Goal: Task Accomplishment & Management: Use online tool/utility

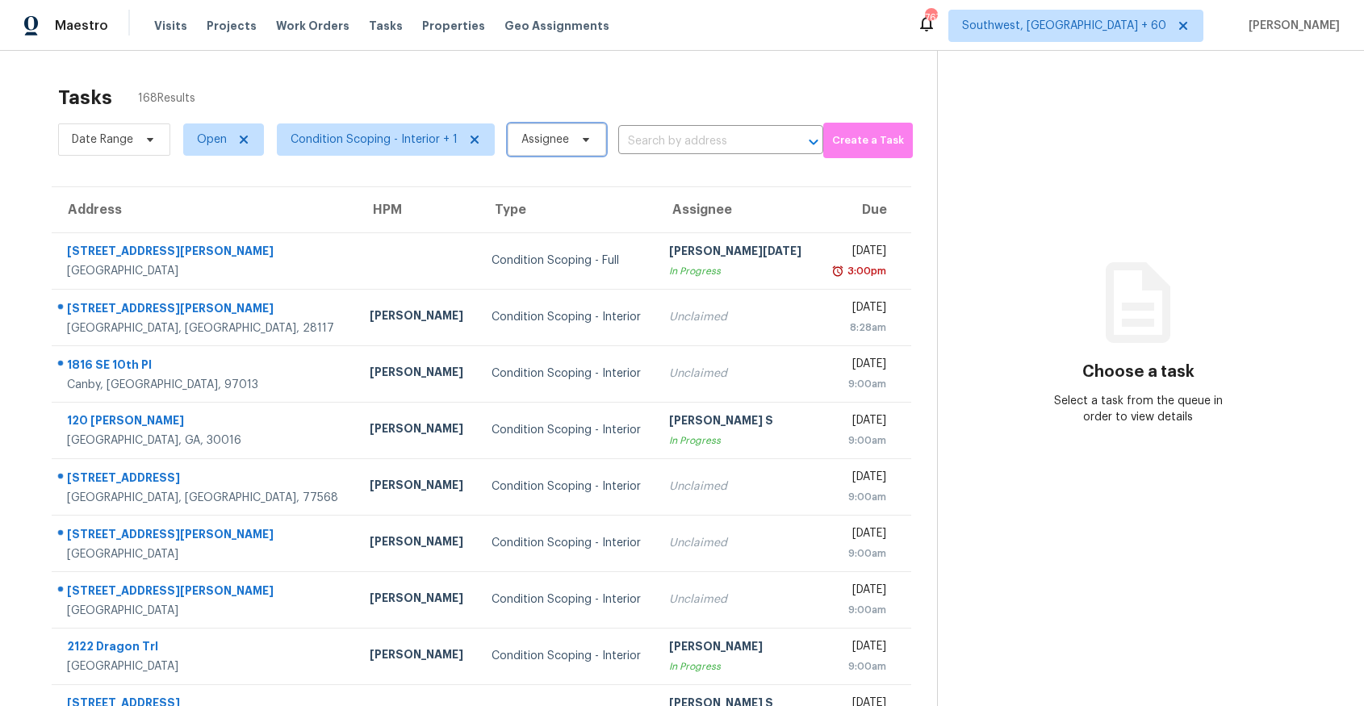
click at [542, 129] on span "Assignee" at bounding box center [557, 140] width 98 height 32
click at [531, 115] on div "Tasks 168 Results" at bounding box center [497, 98] width 879 height 42
click at [106, 146] on span "Date Range" at bounding box center [102, 140] width 61 height 16
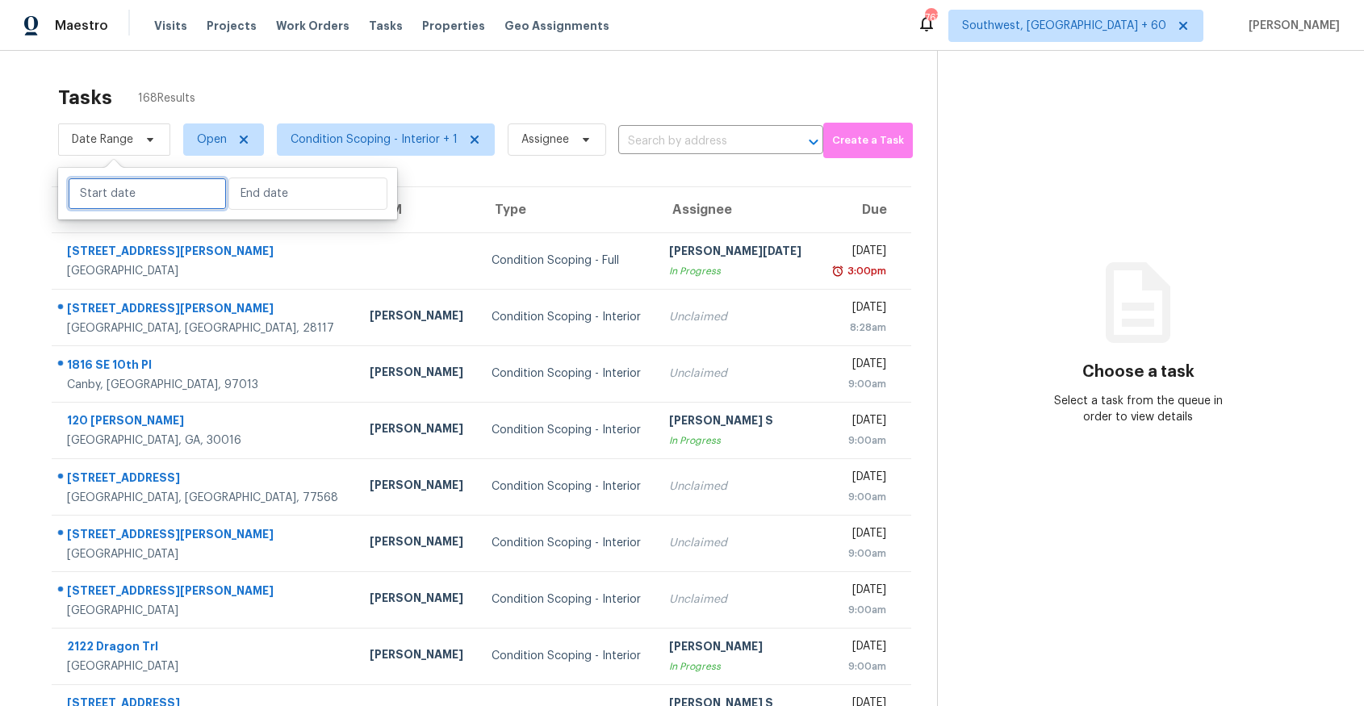
click at [124, 195] on input "text" at bounding box center [147, 194] width 159 height 32
select select "7"
select select "2025"
select select "8"
select select "2025"
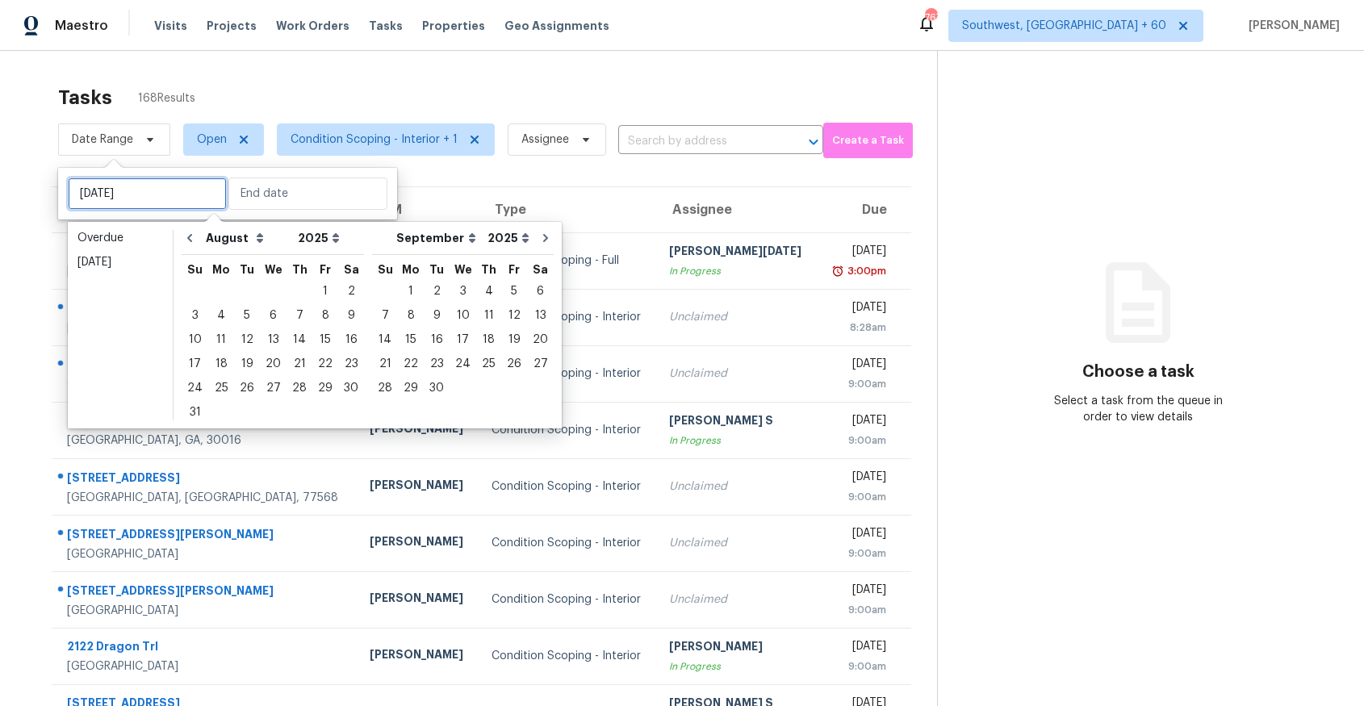
type input "Sat, Aug 23"
click at [246, 364] on div "19" at bounding box center [247, 364] width 26 height 23
type input "Tue, Aug 19"
click at [246, 364] on div "19" at bounding box center [247, 364] width 26 height 23
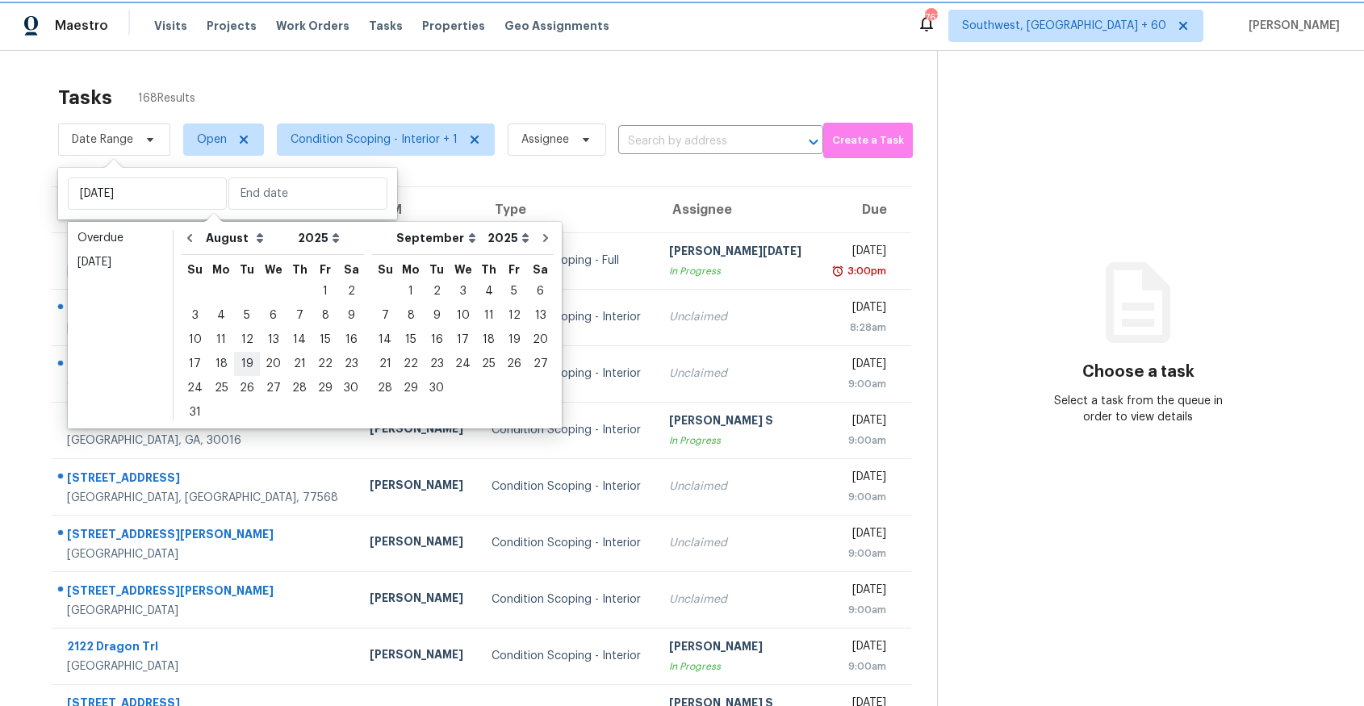
type input "Tue, Aug 19"
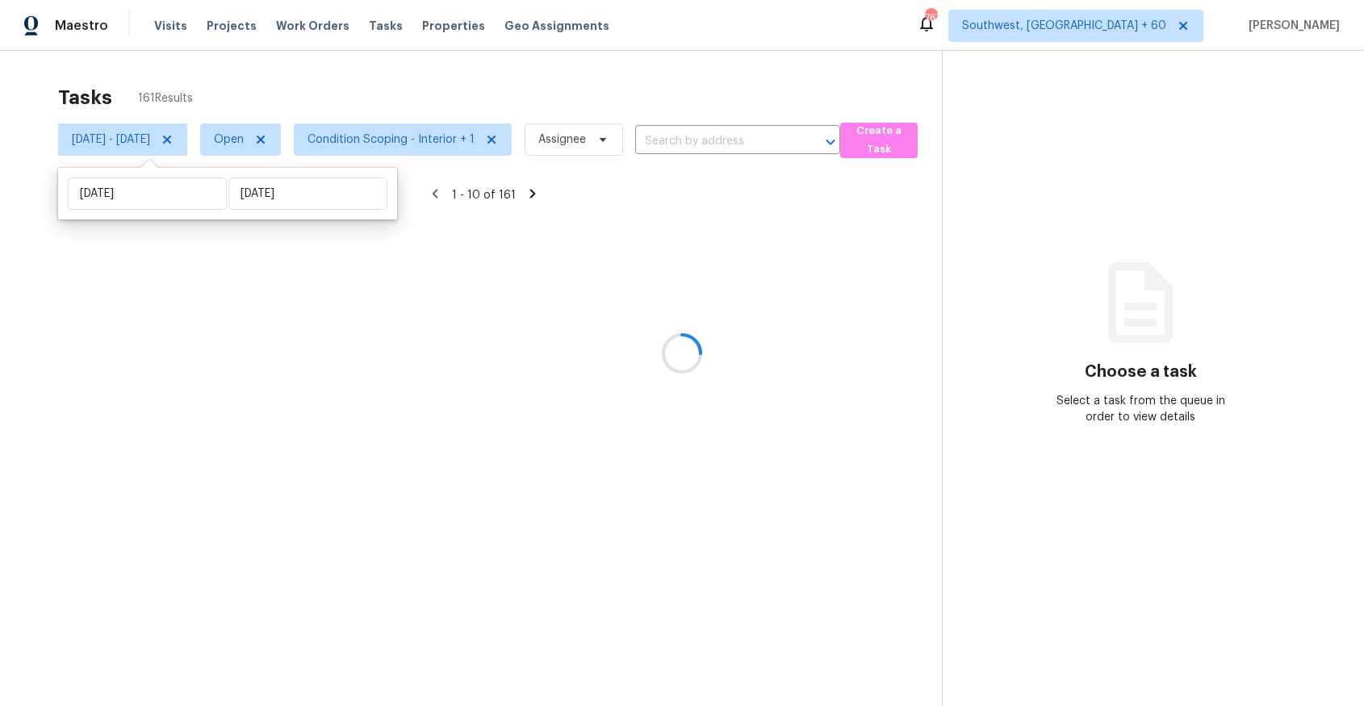
click at [350, 87] on div at bounding box center [682, 353] width 1364 height 706
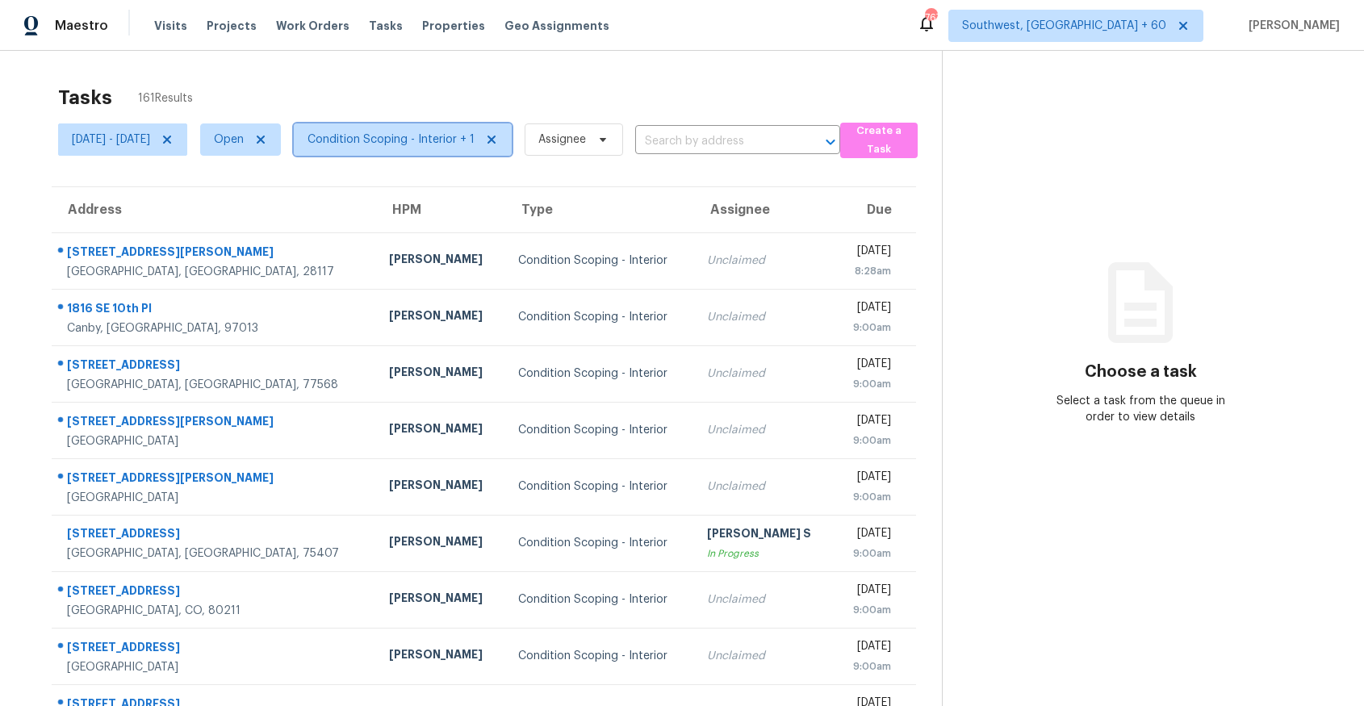
click at [468, 140] on span "Condition Scoping - Interior + 1" at bounding box center [391, 140] width 167 height 16
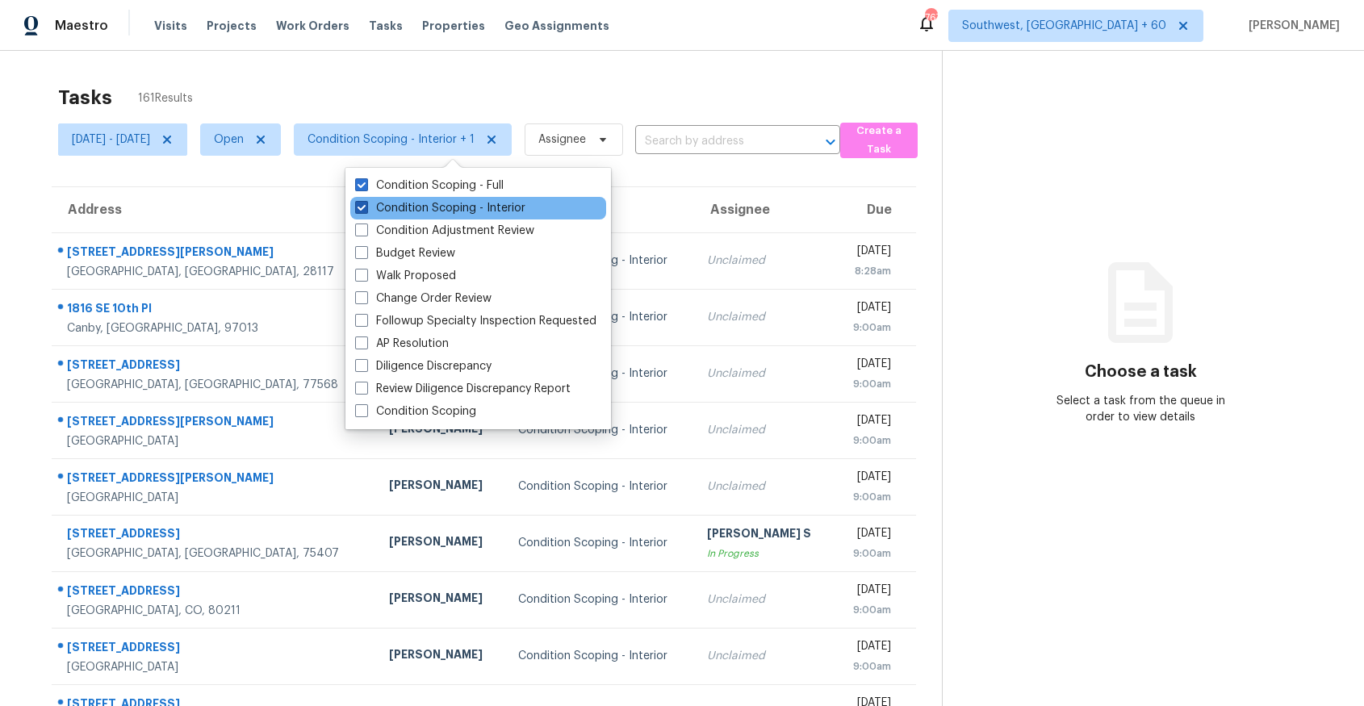
click at [480, 203] on label "Condition Scoping - Interior" at bounding box center [440, 208] width 170 height 16
click at [366, 203] on input "Condition Scoping - Interior" at bounding box center [360, 205] width 10 height 10
checkbox input "false"
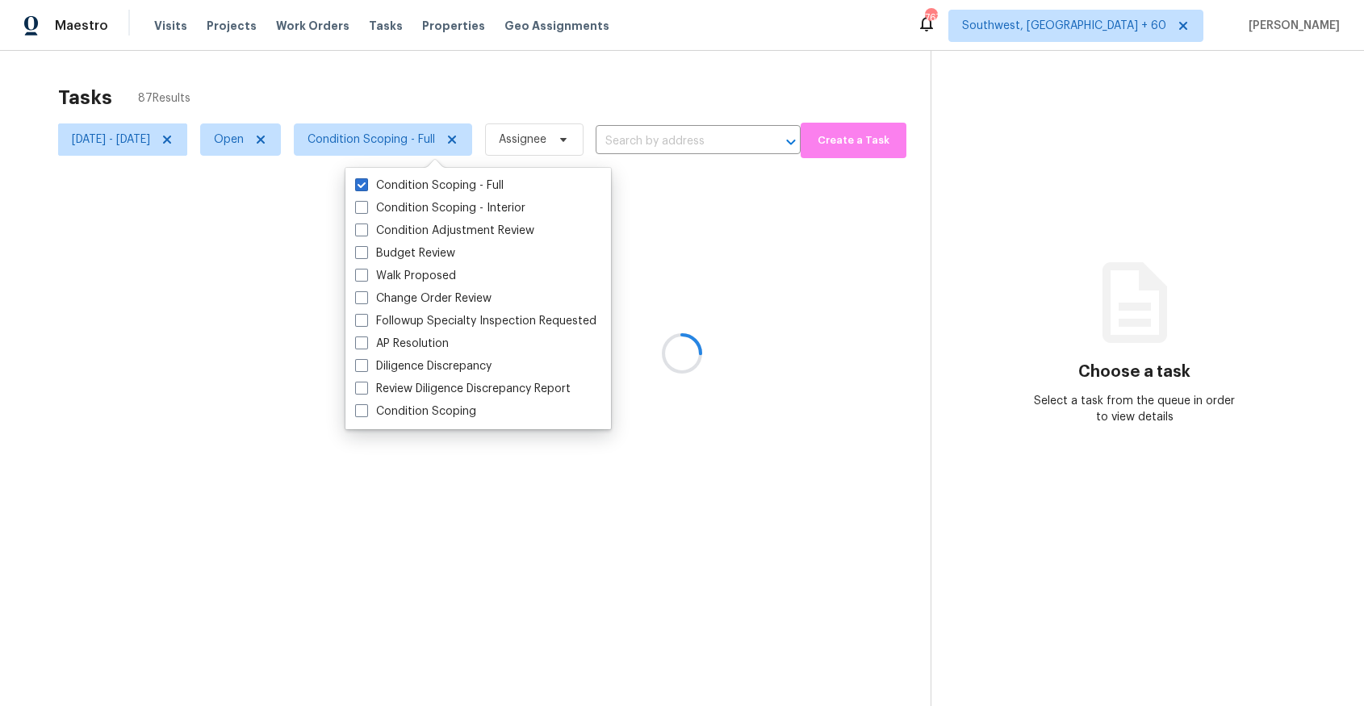
click at [484, 79] on div at bounding box center [682, 353] width 1364 height 706
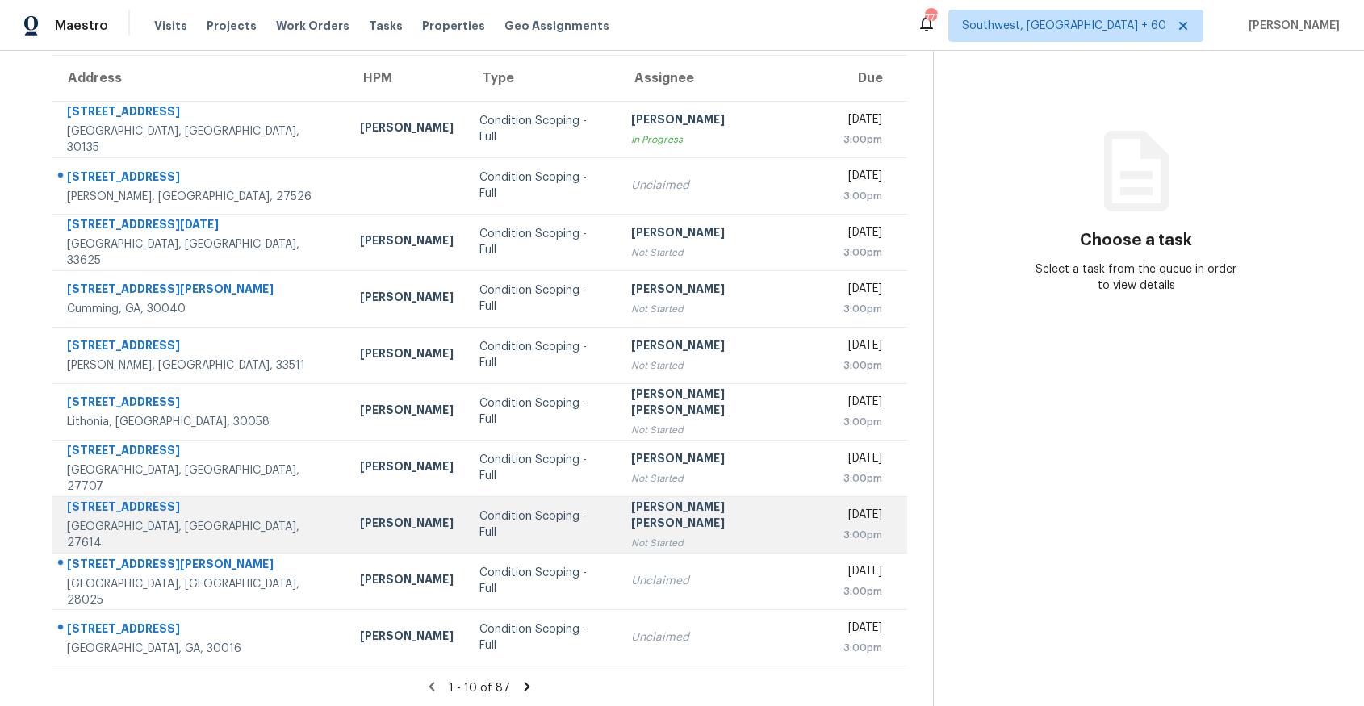
scroll to position [134, 0]
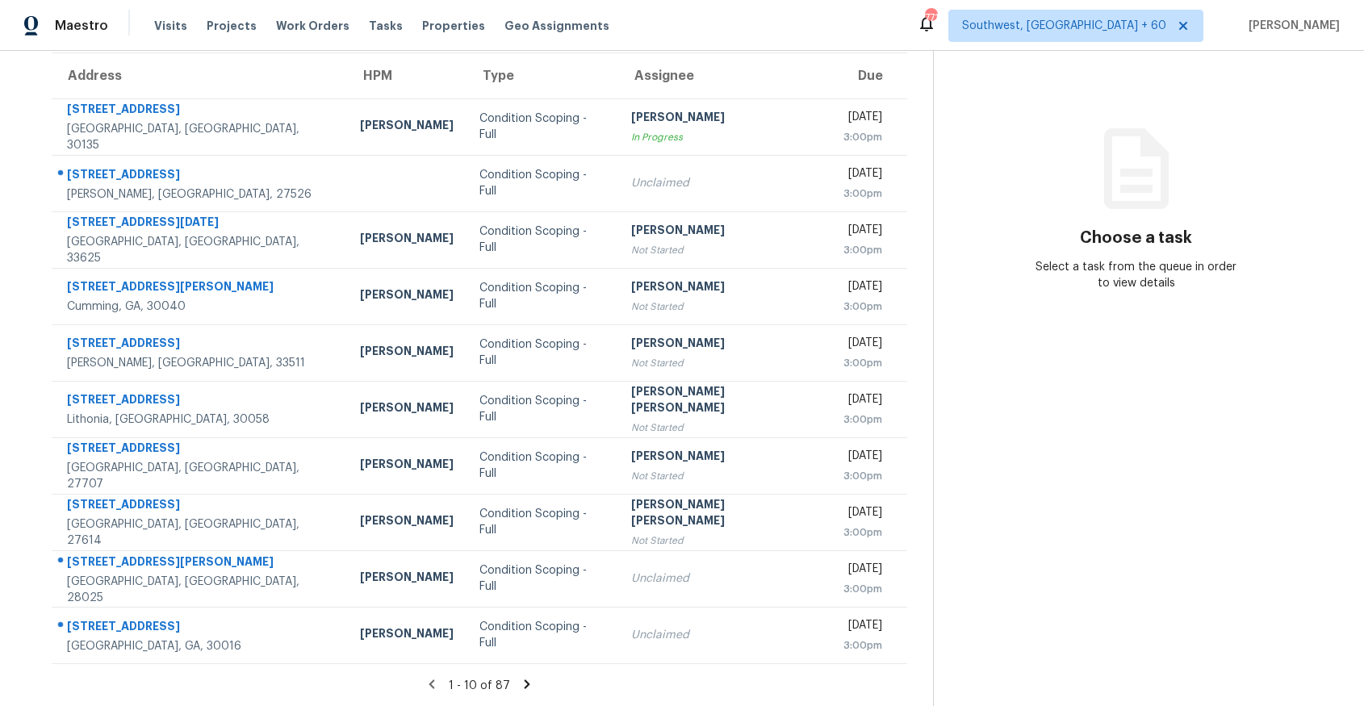
click at [530, 681] on icon at bounding box center [528, 684] width 6 height 9
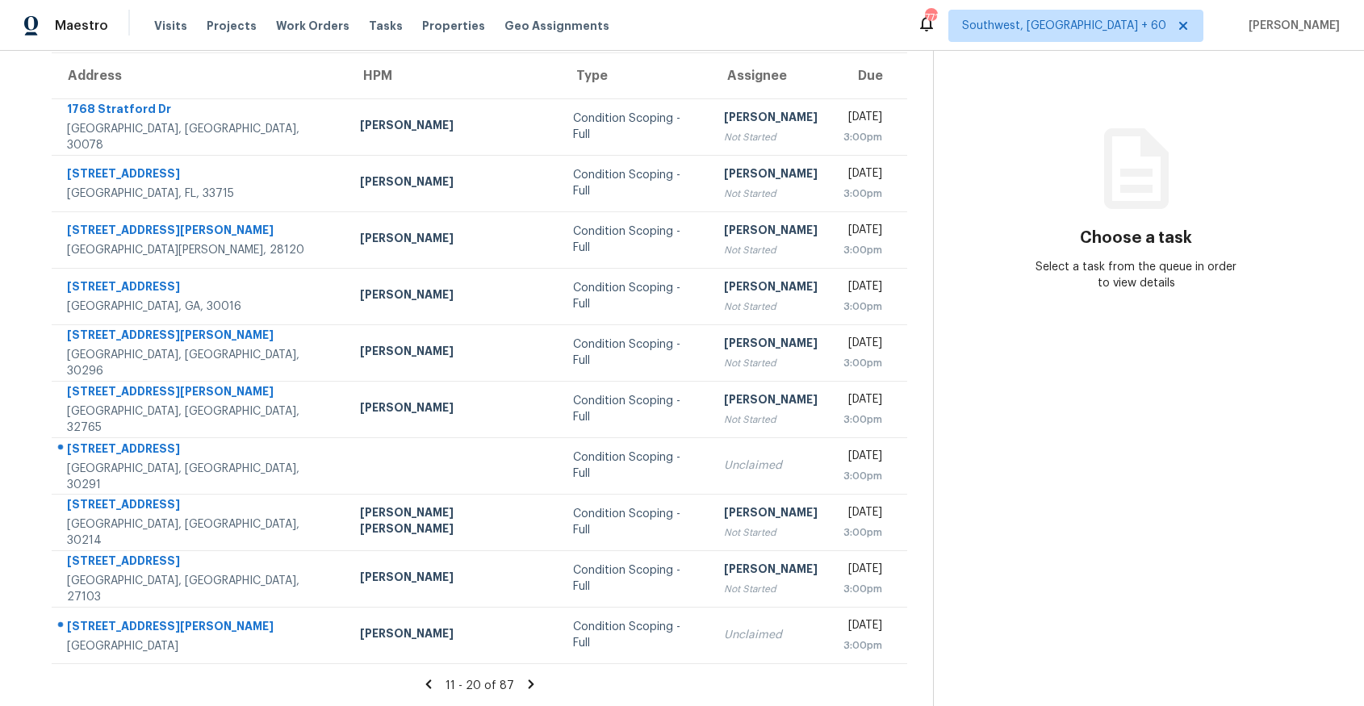
click at [530, 687] on icon at bounding box center [531, 684] width 15 height 15
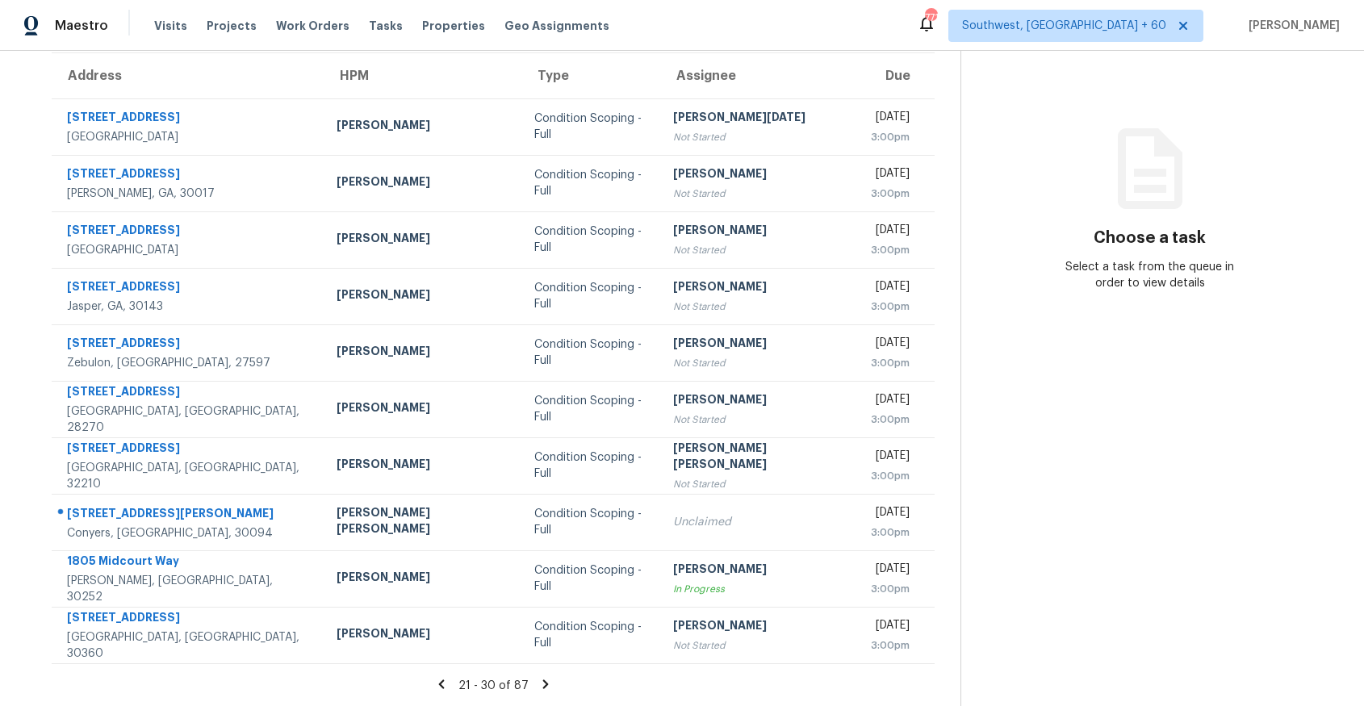
click at [522, 677] on div "21 - 30 of 87" at bounding box center [493, 685] width 935 height 17
click at [538, 681] on icon at bounding box center [545, 684] width 15 height 15
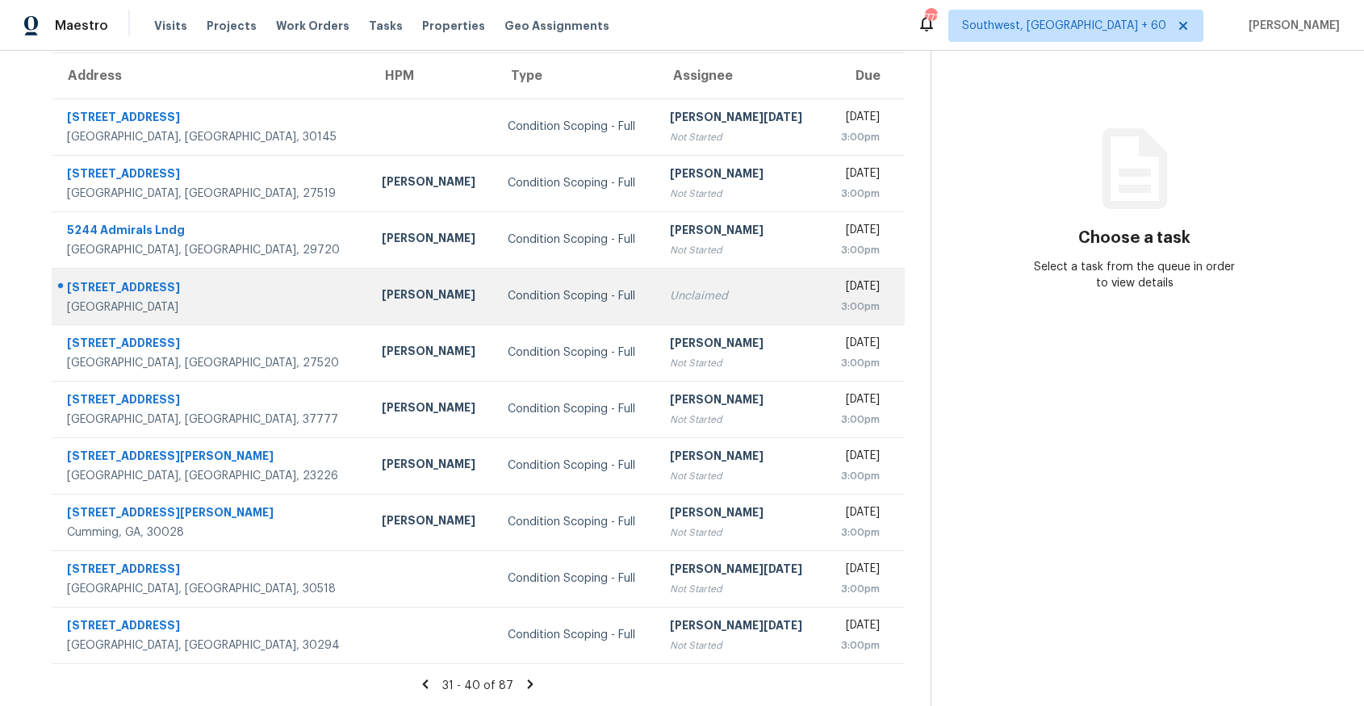
click at [495, 304] on td "Condition Scoping - Full" at bounding box center [575, 296] width 161 height 57
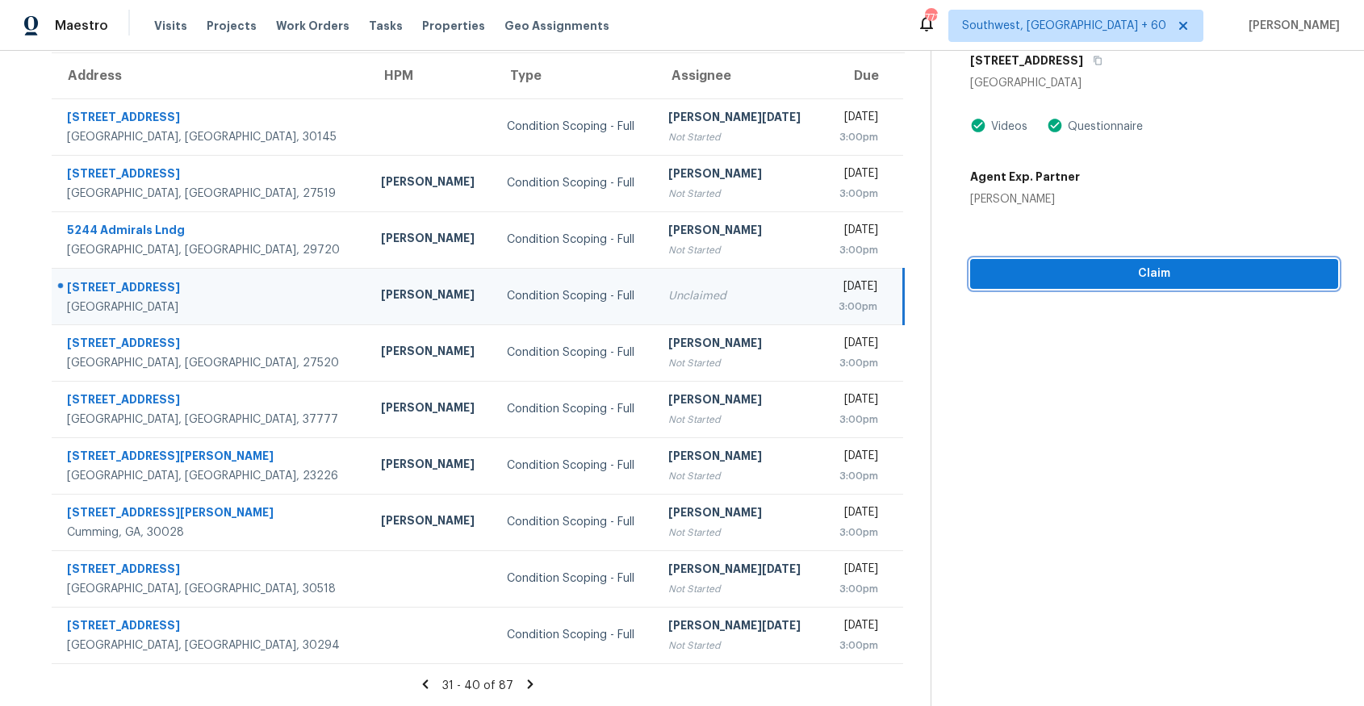
click at [1139, 287] on button "Claim" at bounding box center [1154, 274] width 368 height 30
click at [534, 685] on icon at bounding box center [531, 684] width 6 height 9
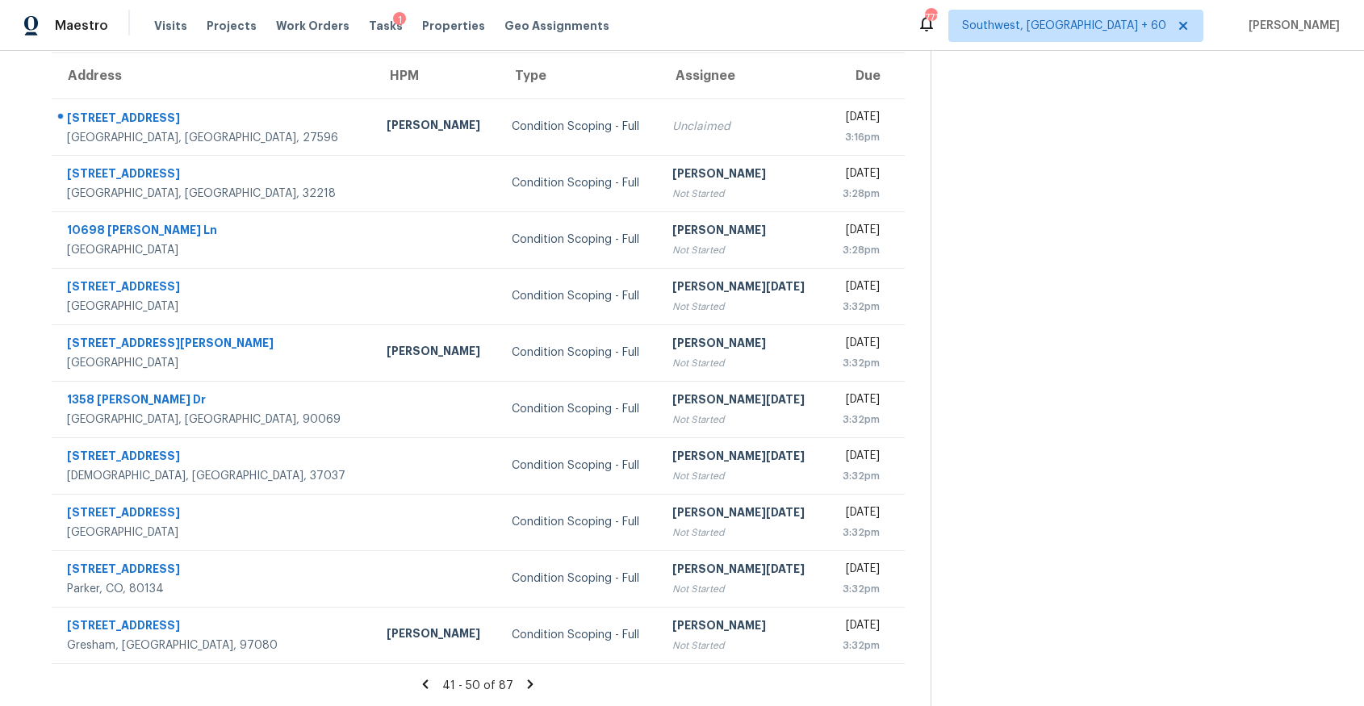
click at [531, 685] on icon at bounding box center [530, 684] width 15 height 15
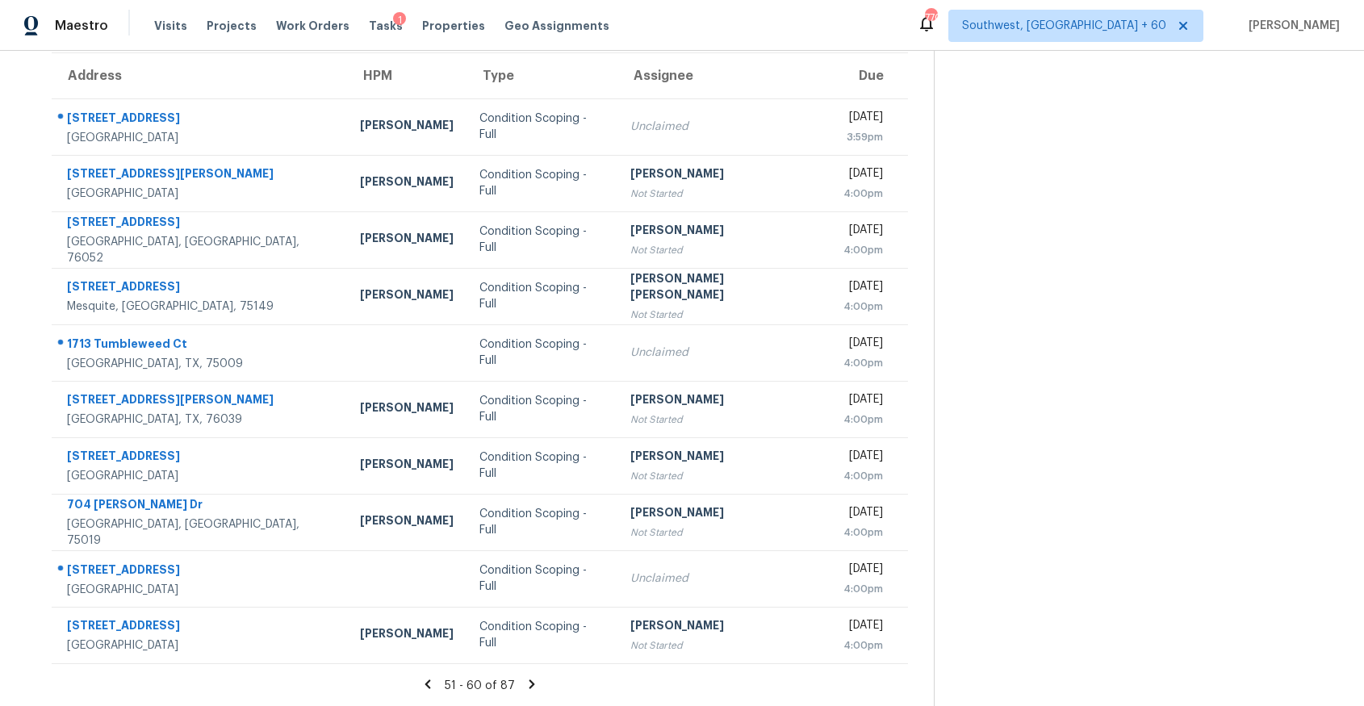
click at [537, 681] on icon at bounding box center [532, 684] width 15 height 15
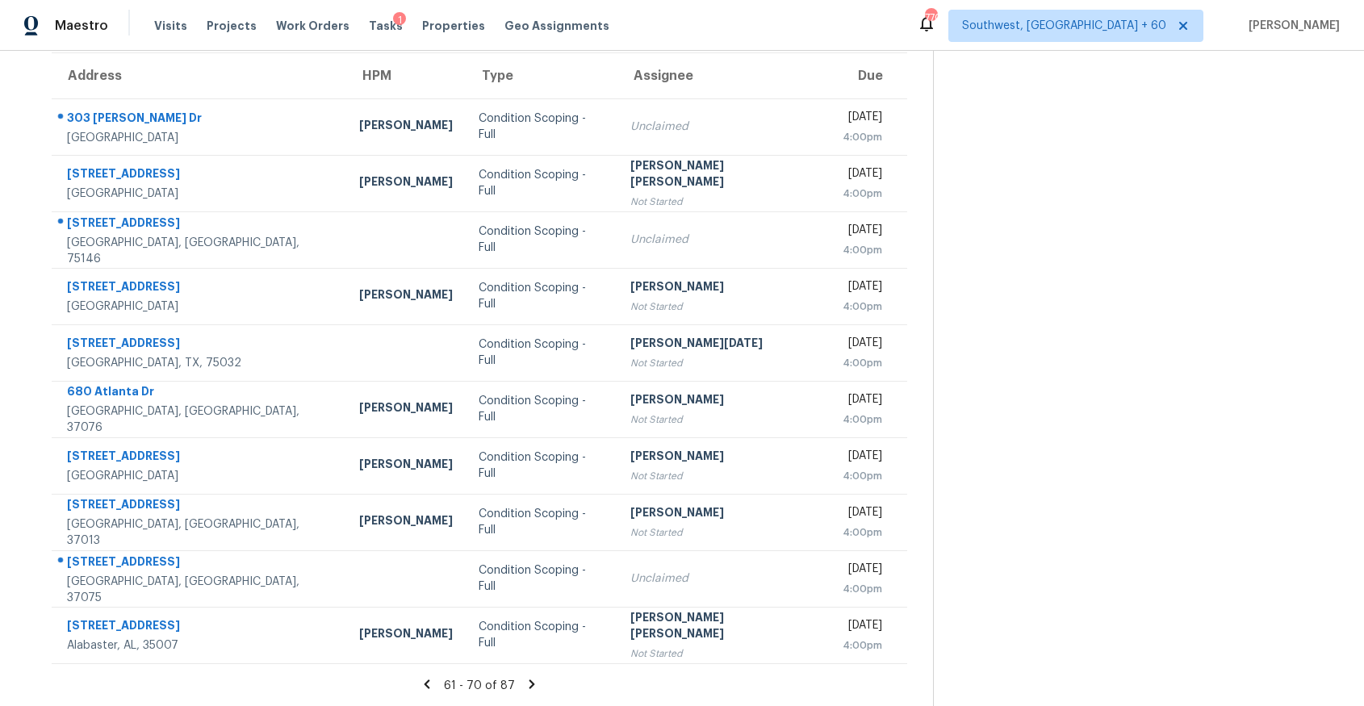
click at [530, 681] on icon at bounding box center [532, 684] width 15 height 15
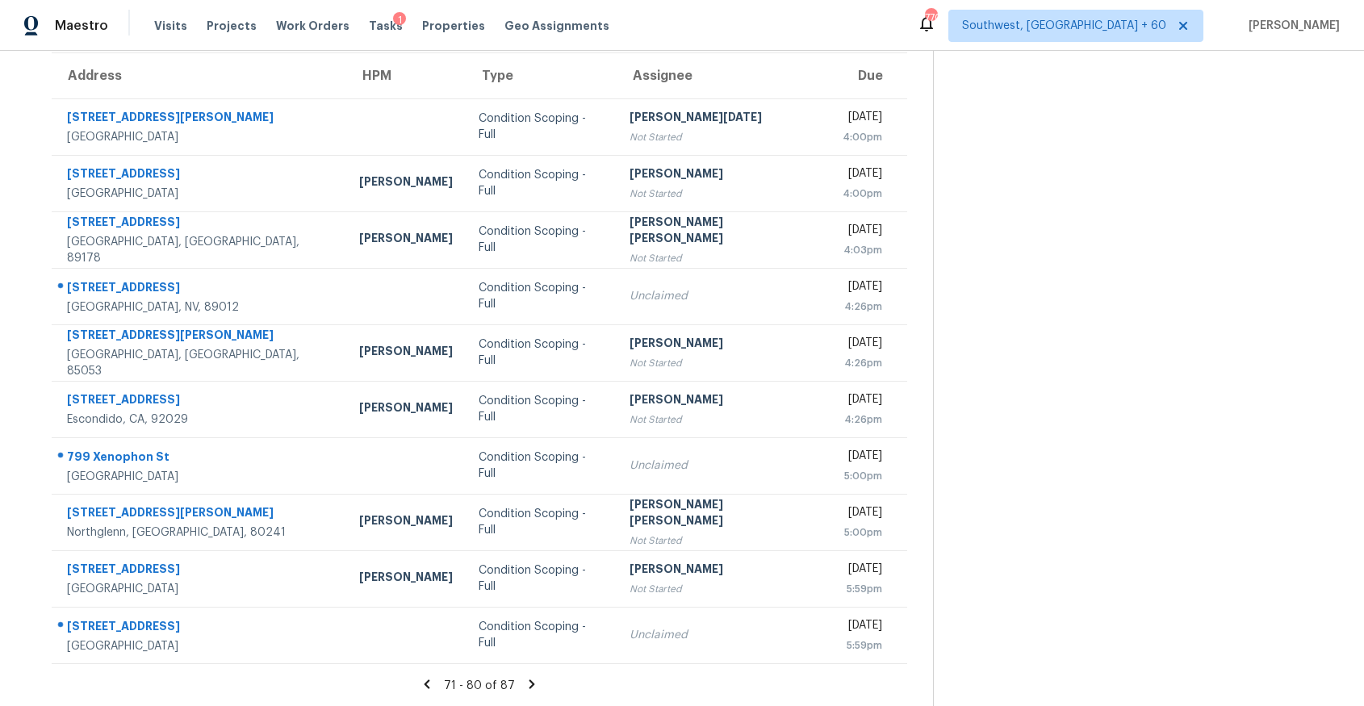
click at [532, 677] on icon at bounding box center [532, 684] width 15 height 15
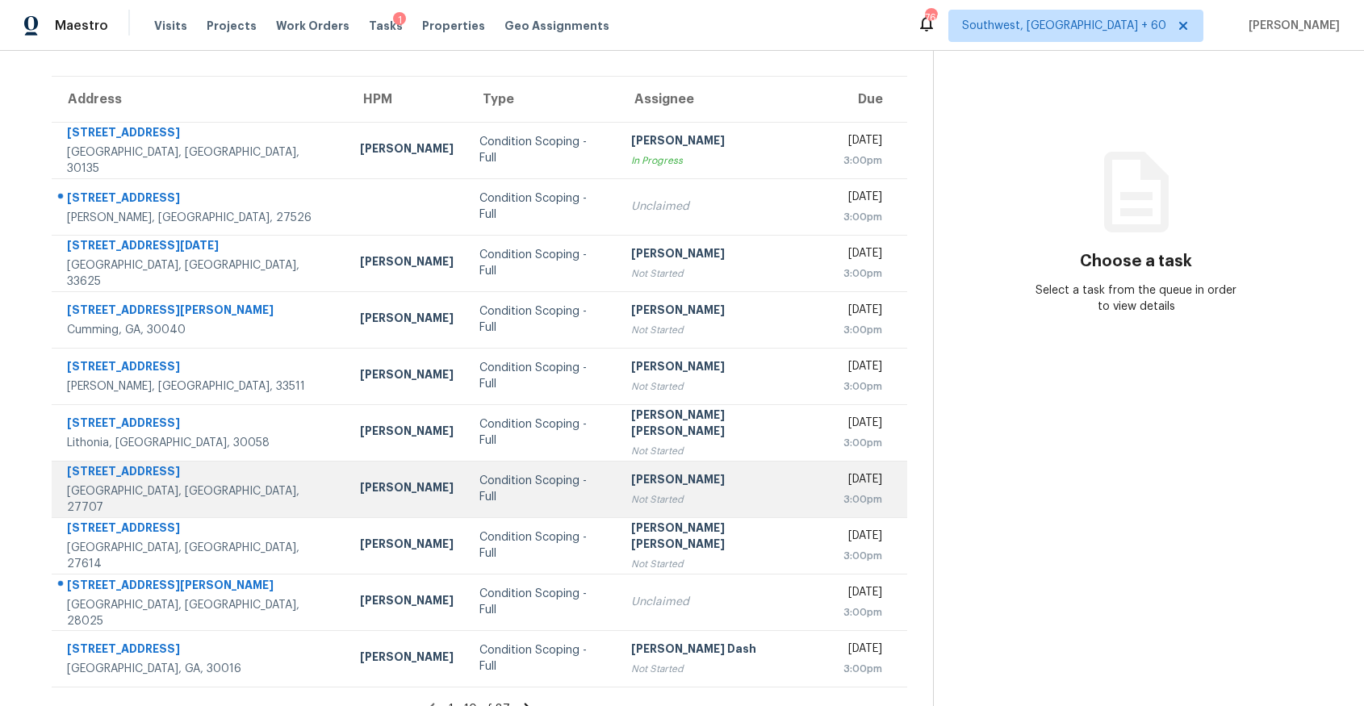
scroll to position [134, 0]
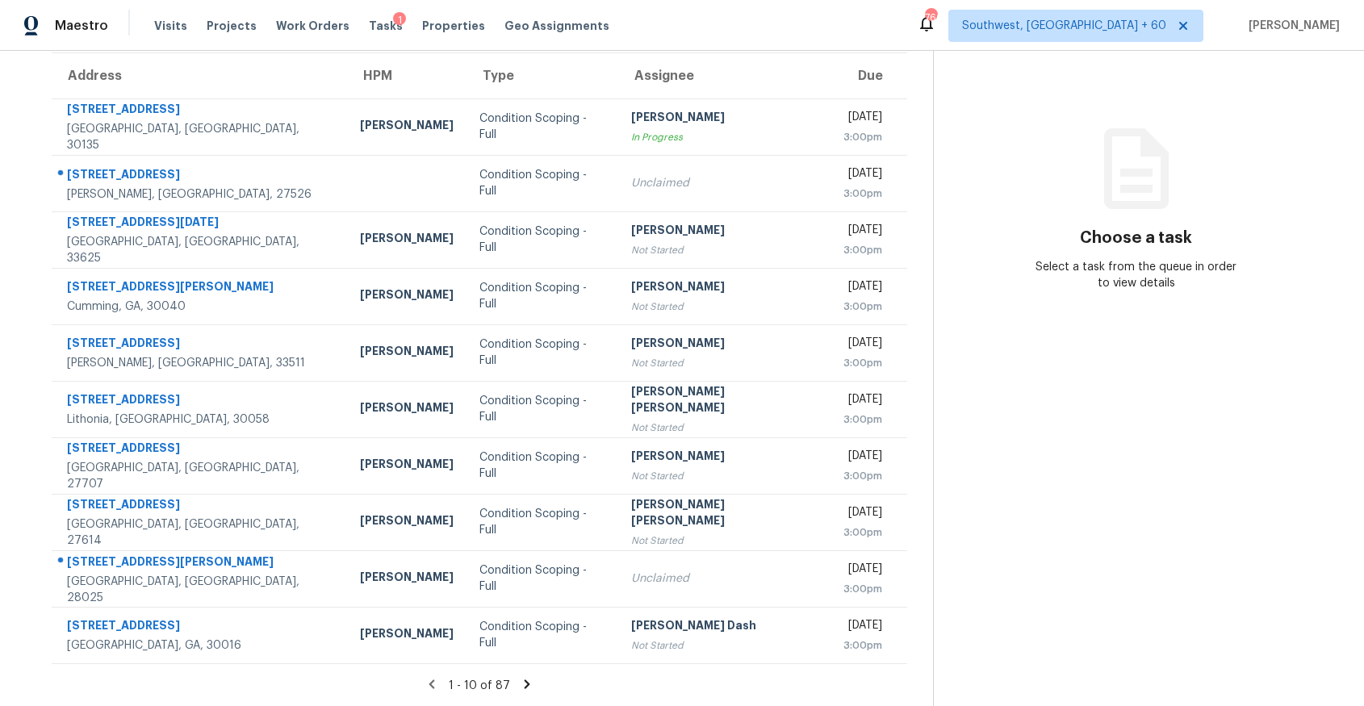
click at [529, 683] on icon at bounding box center [527, 684] width 15 height 15
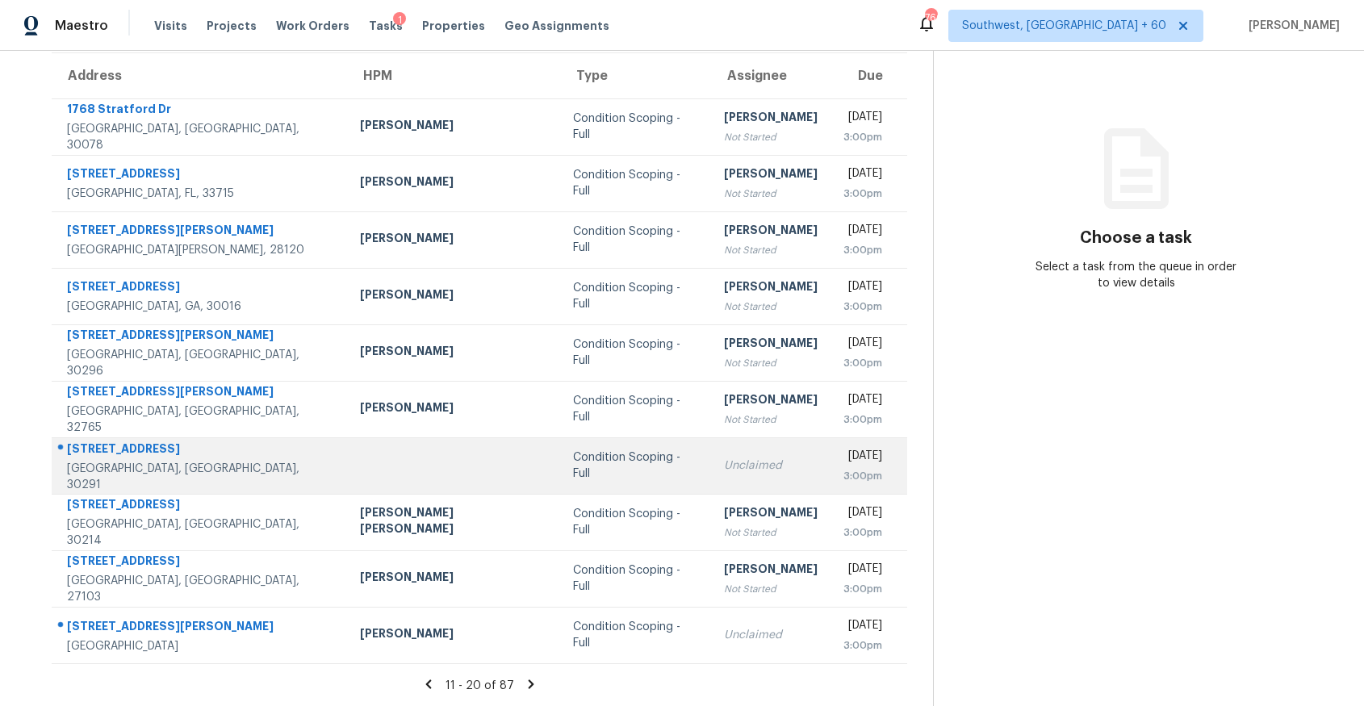
click at [576, 454] on td "Condition Scoping - Full" at bounding box center [635, 466] width 151 height 57
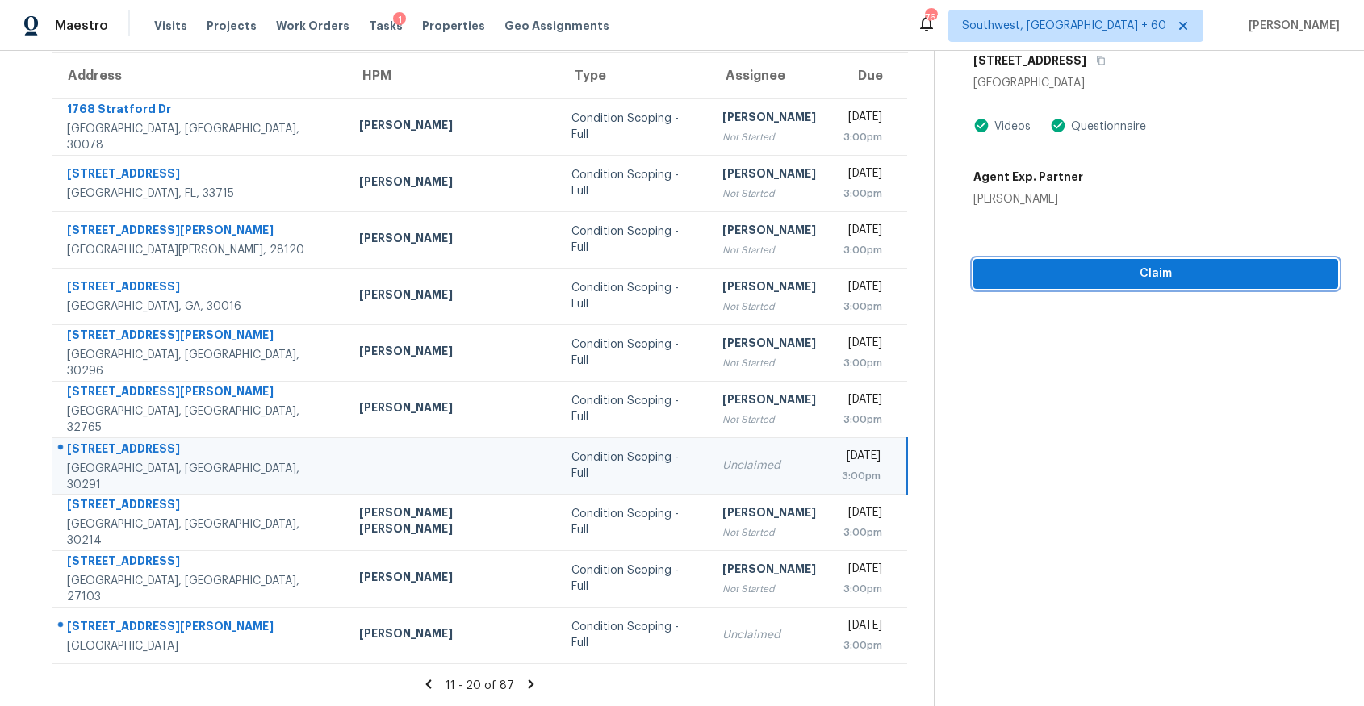
click at [1267, 278] on span "Claim" at bounding box center [1156, 274] width 339 height 20
click at [523, 675] on section "Tasks 87 Results Tue, Aug 19 - Tue, Aug 19 Open Condition Scoping - Full Assign…" at bounding box center [480, 325] width 908 height 765
click at [534, 684] on icon at bounding box center [532, 684] width 6 height 9
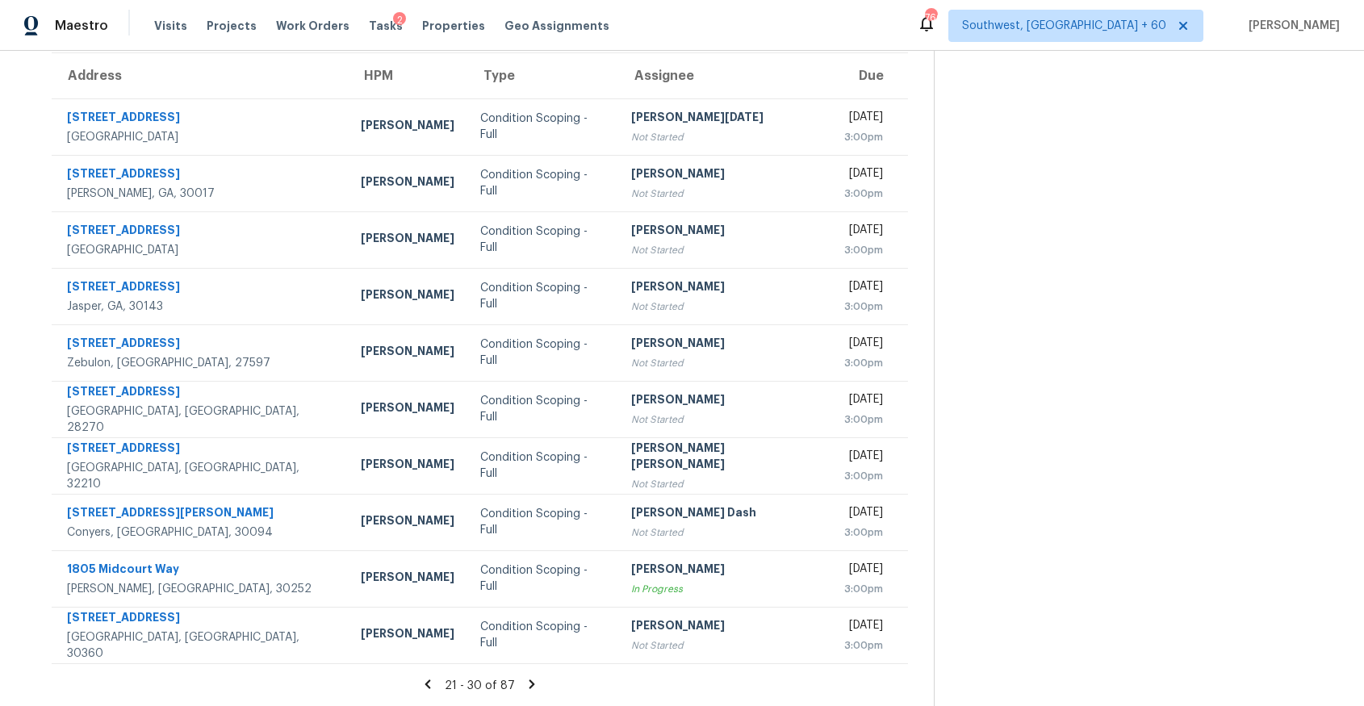
click at [527, 678] on div "21 - 30 of 87" at bounding box center [480, 685] width 908 height 17
click at [534, 684] on icon at bounding box center [532, 684] width 15 height 15
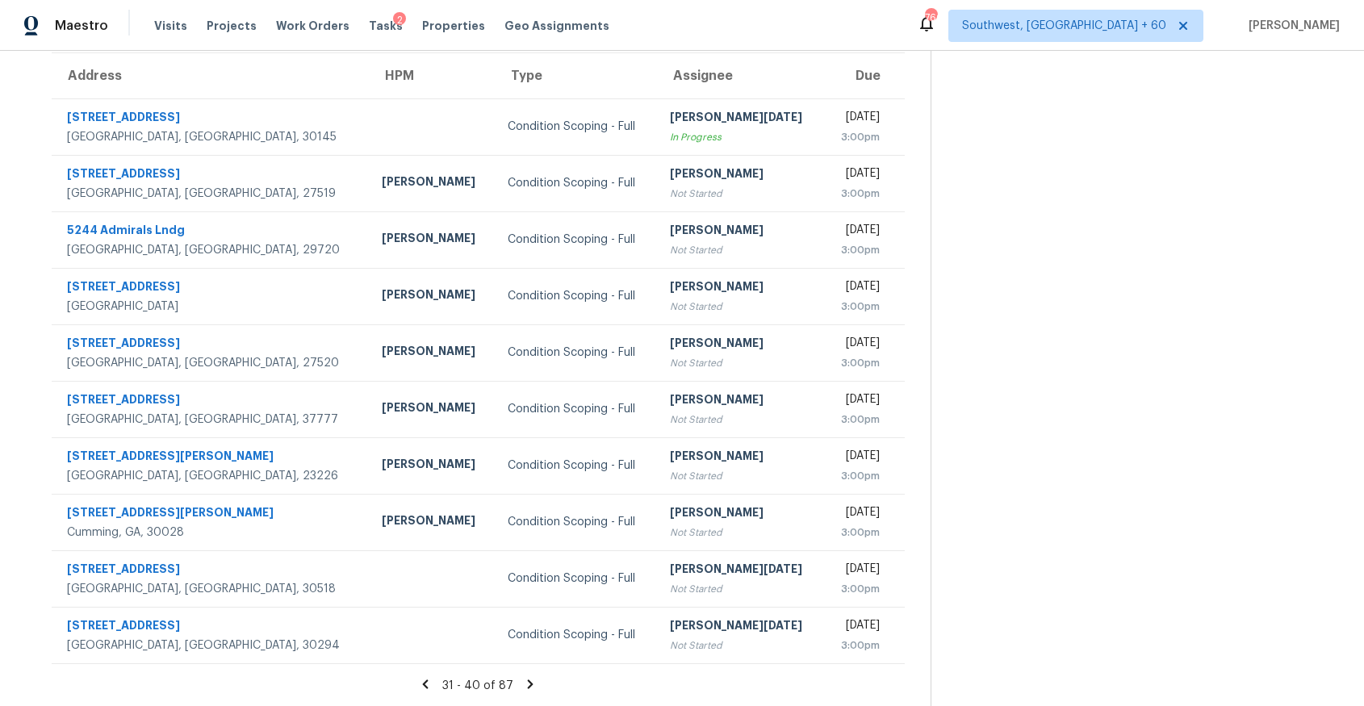
click at [533, 683] on icon at bounding box center [530, 684] width 15 height 15
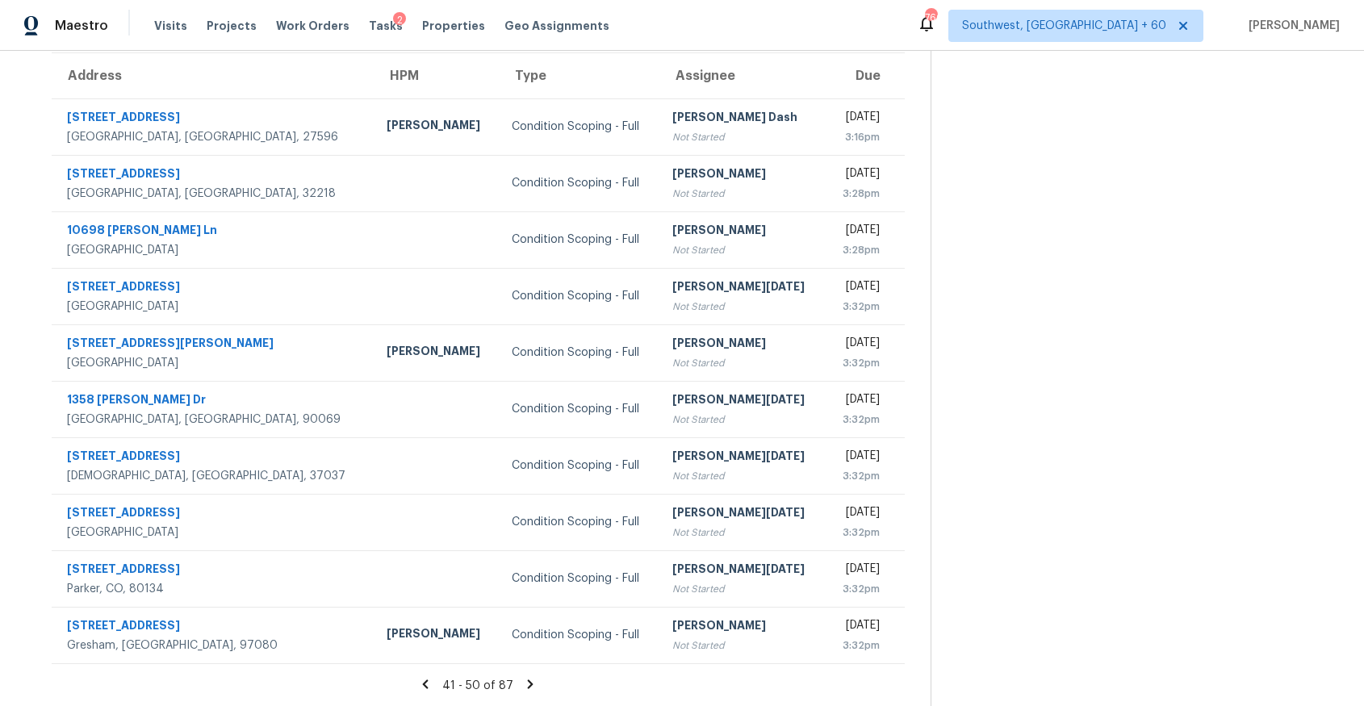
click at [534, 687] on icon at bounding box center [531, 684] width 6 height 9
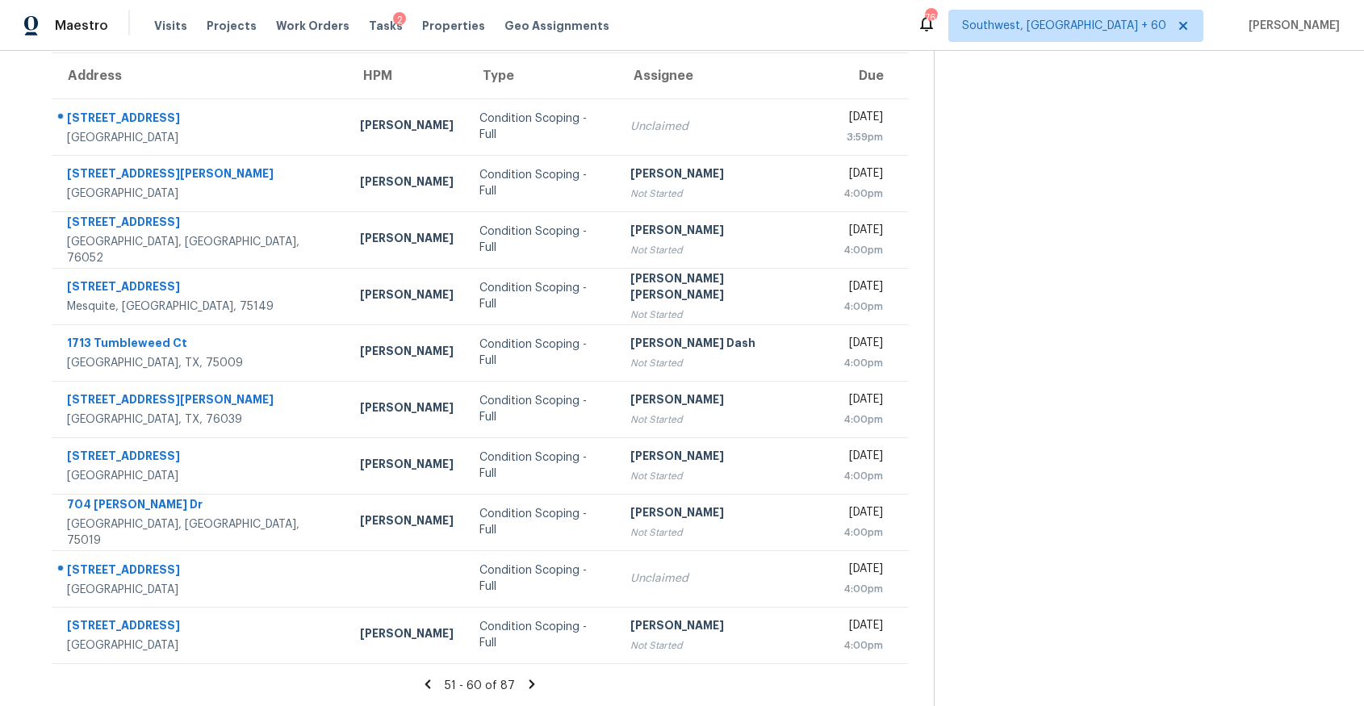
click at [534, 689] on icon at bounding box center [532, 684] width 15 height 15
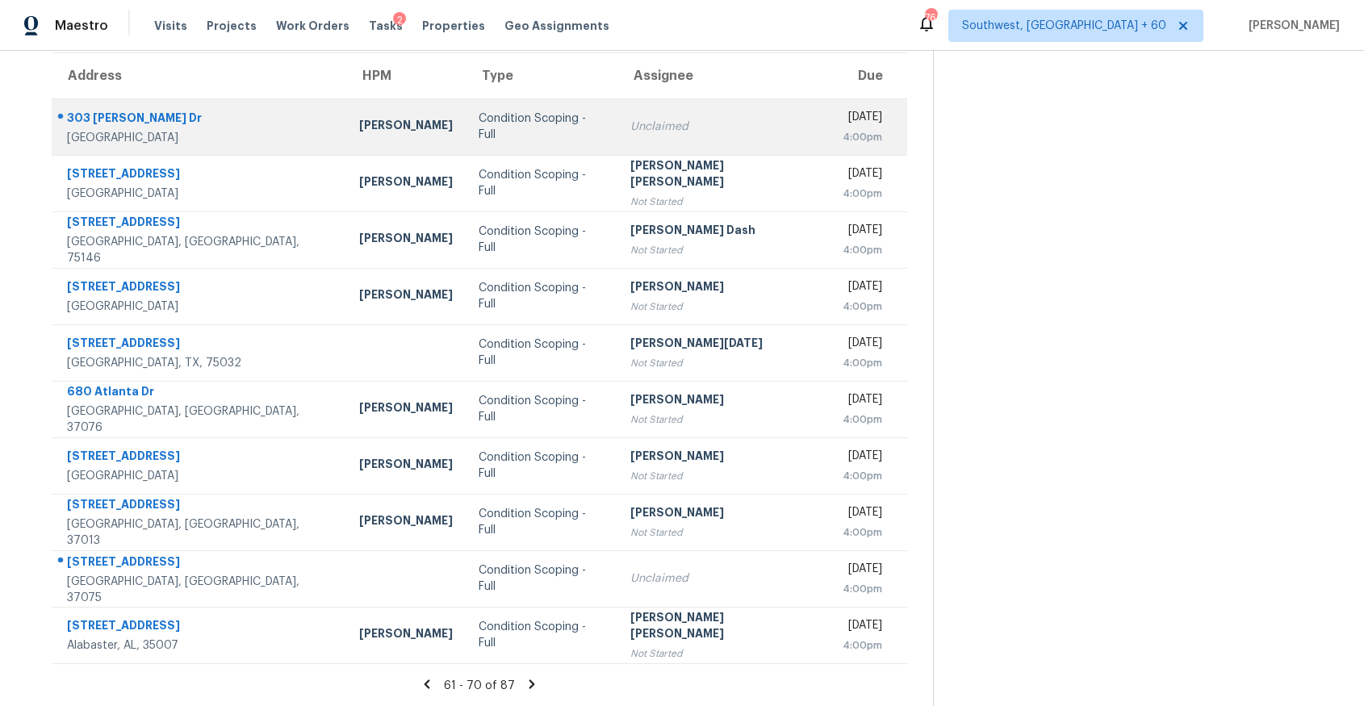
click at [618, 104] on td "Unclaimed" at bounding box center [724, 126] width 213 height 57
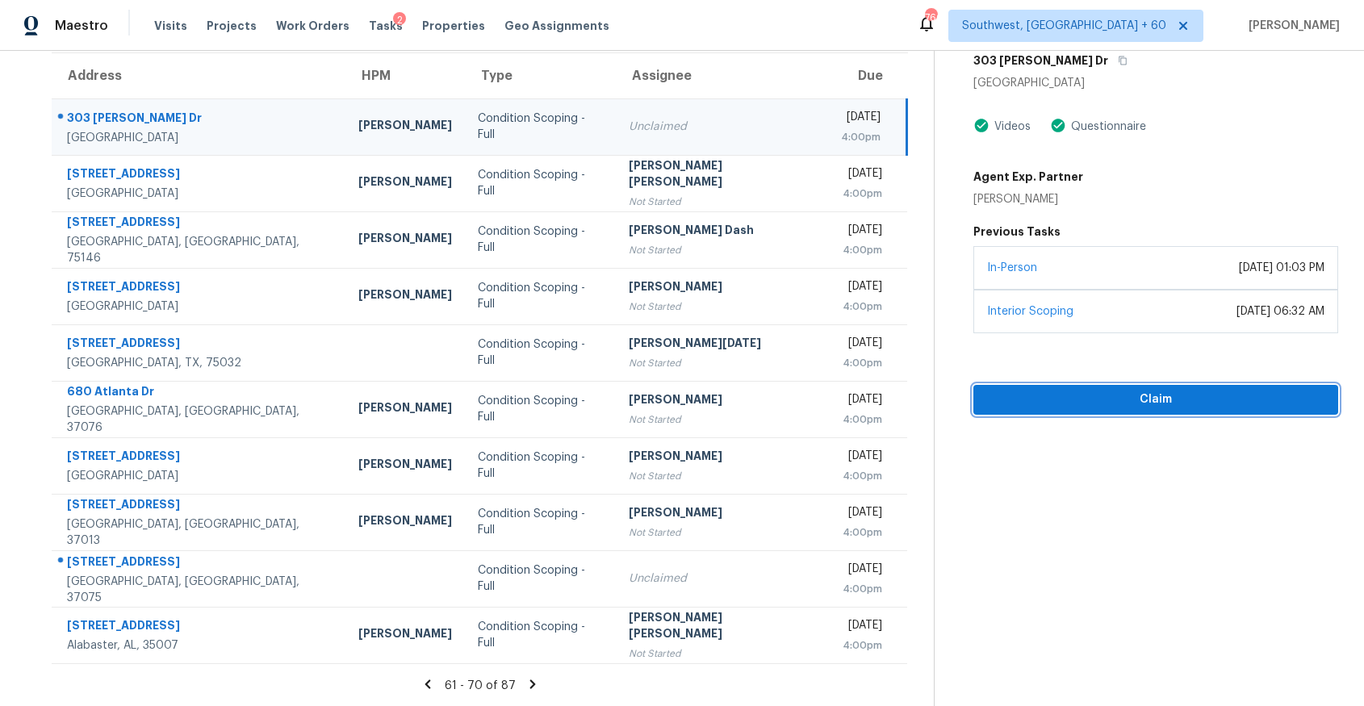
click at [1150, 394] on span "Claim" at bounding box center [1156, 400] width 339 height 20
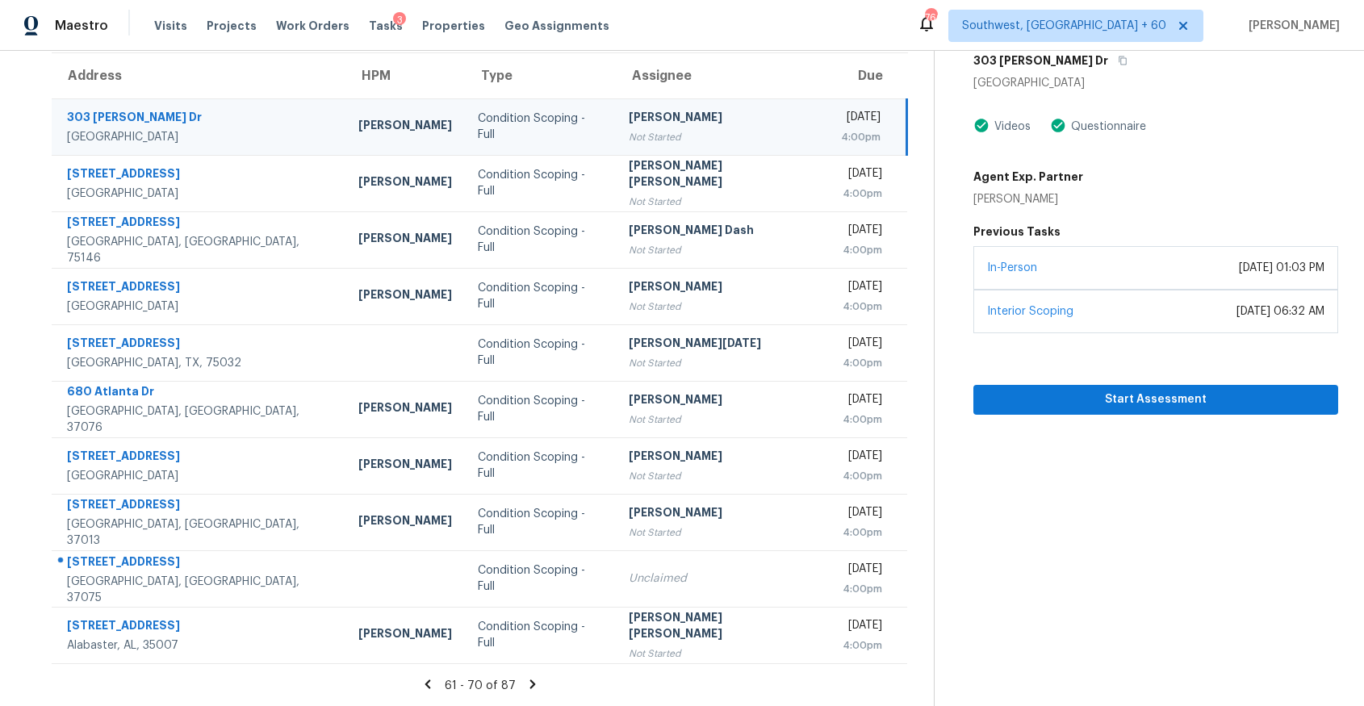
click at [526, 677] on div "61 - 70 of 87" at bounding box center [480, 685] width 908 height 17
click at [533, 684] on icon at bounding box center [533, 684] width 15 height 15
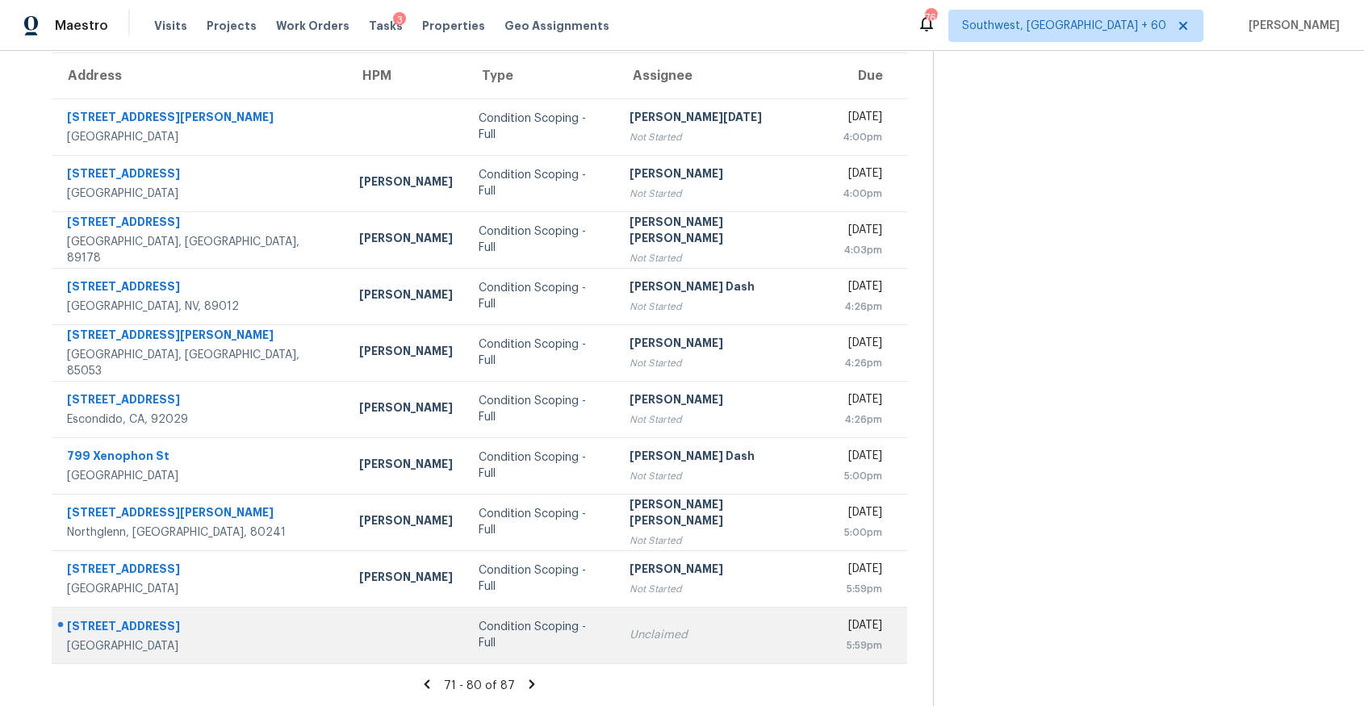
click at [346, 637] on td at bounding box center [405, 635] width 119 height 57
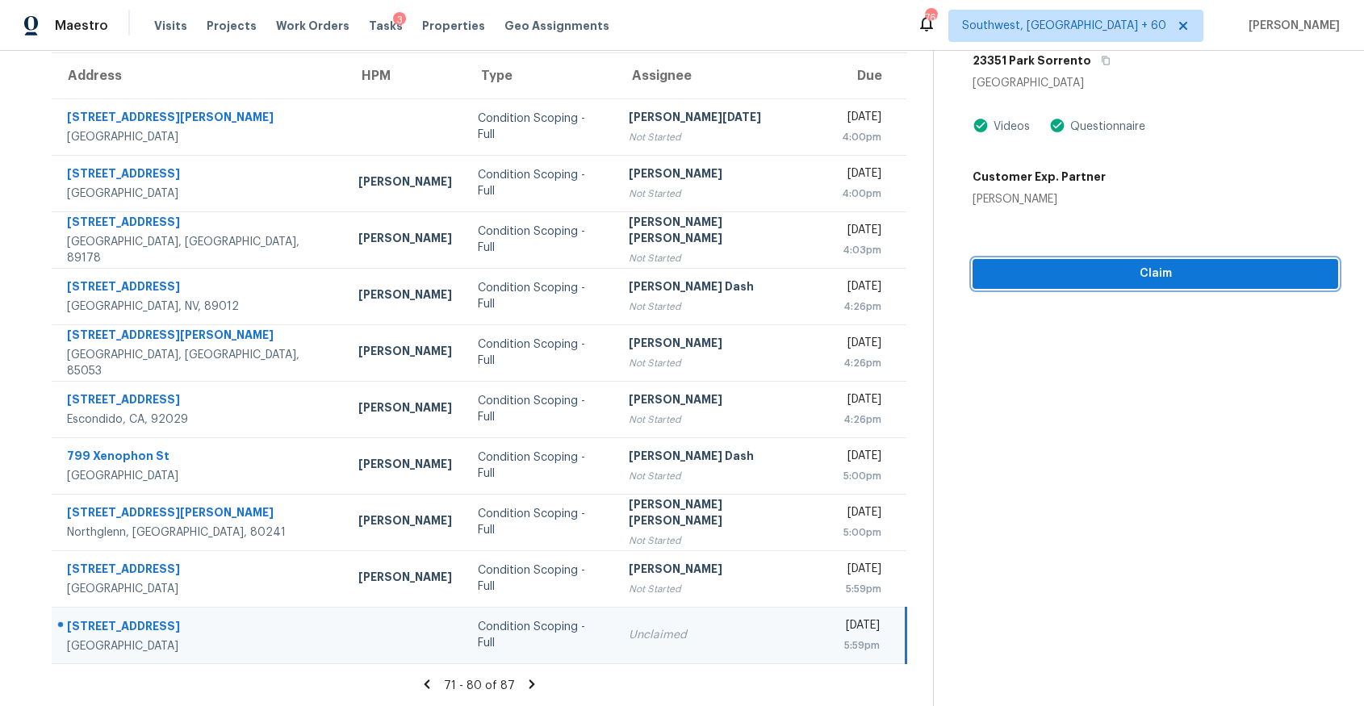
click at [1185, 279] on span "Claim" at bounding box center [1156, 274] width 340 height 20
click at [532, 681] on icon at bounding box center [532, 684] width 15 height 15
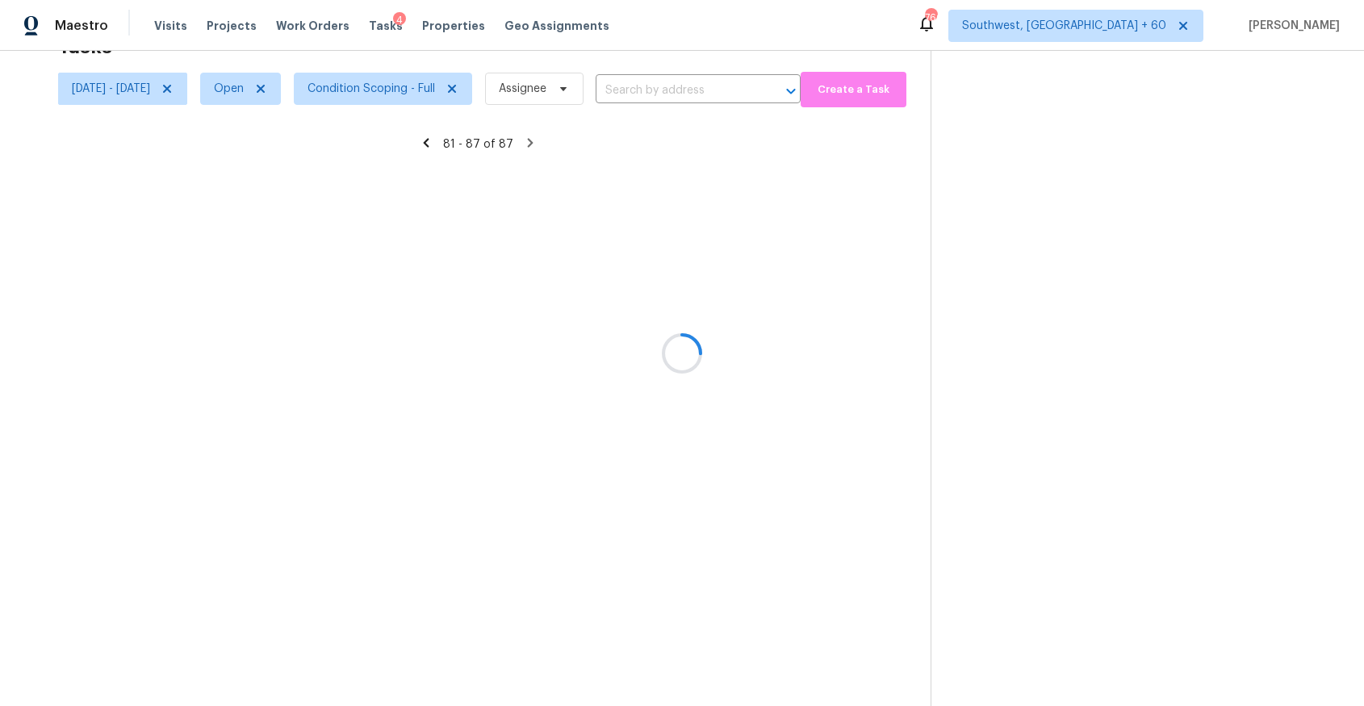
scroll to position [51, 0]
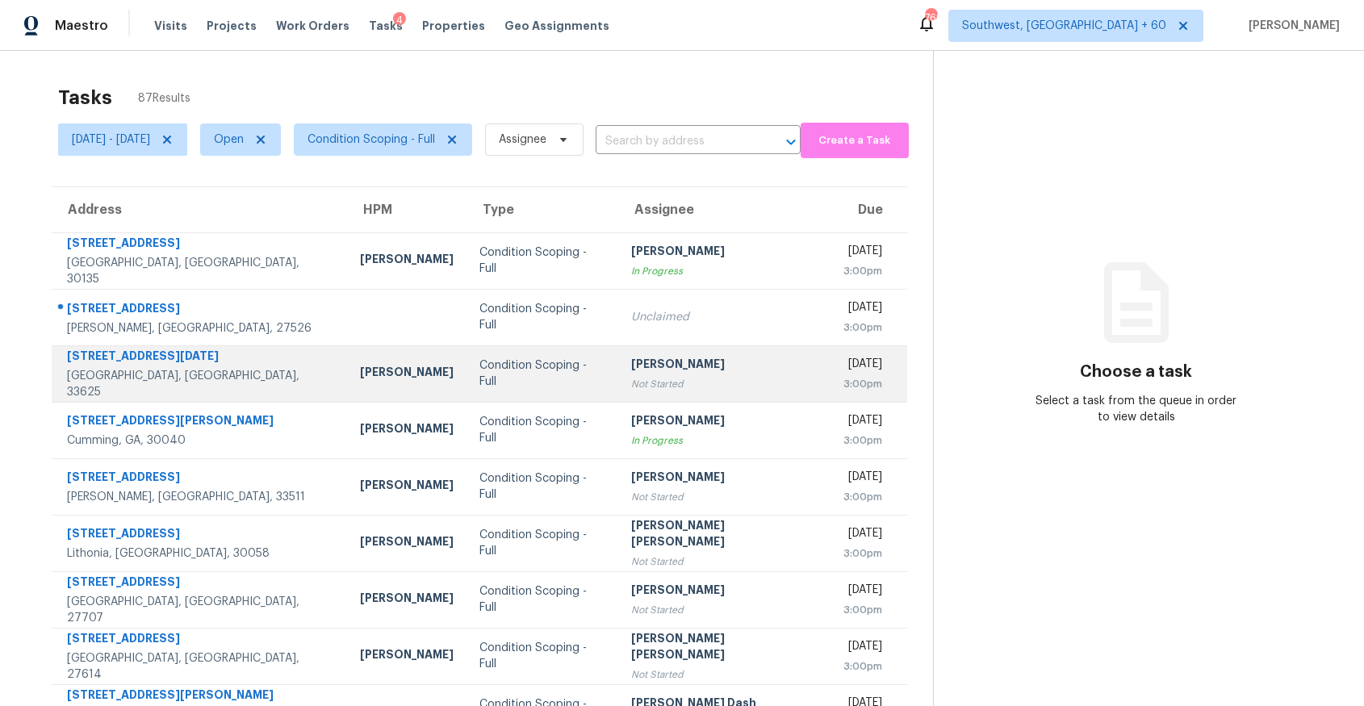
scroll to position [134, 0]
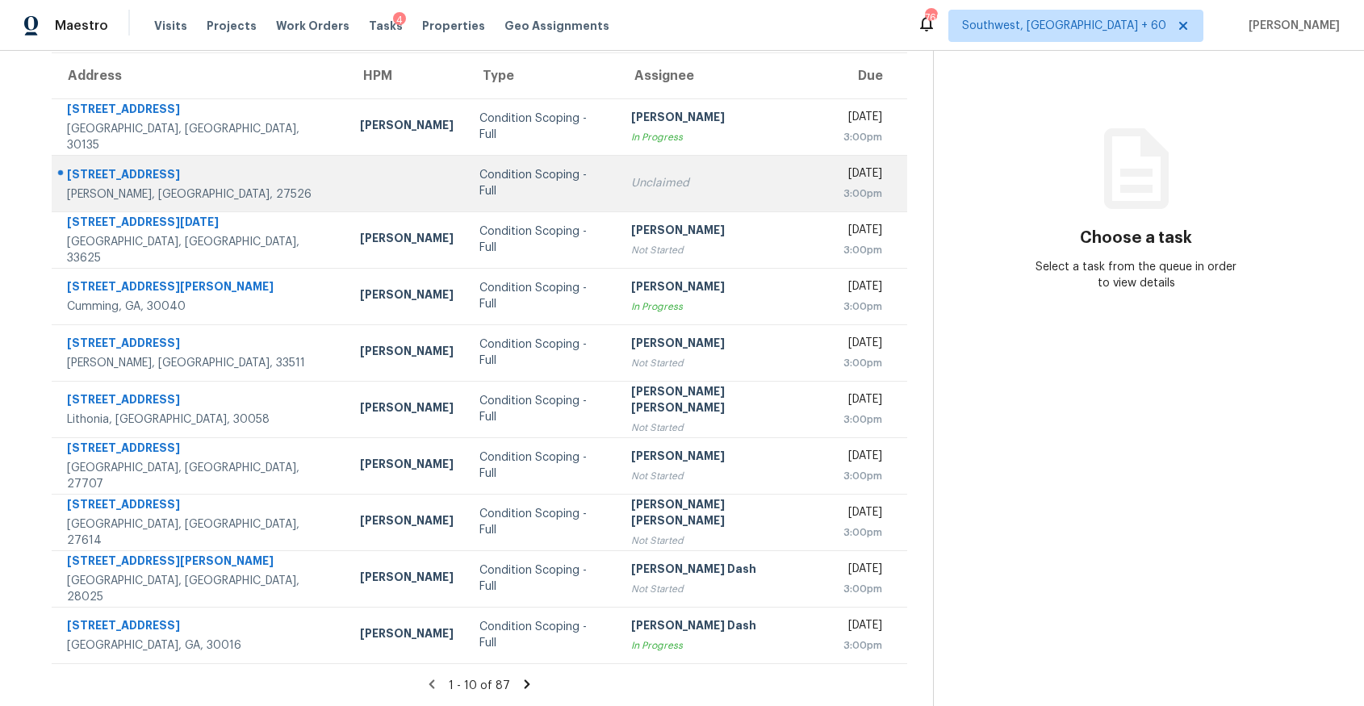
click at [467, 196] on td "Condition Scoping - Full" at bounding box center [542, 183] width 151 height 57
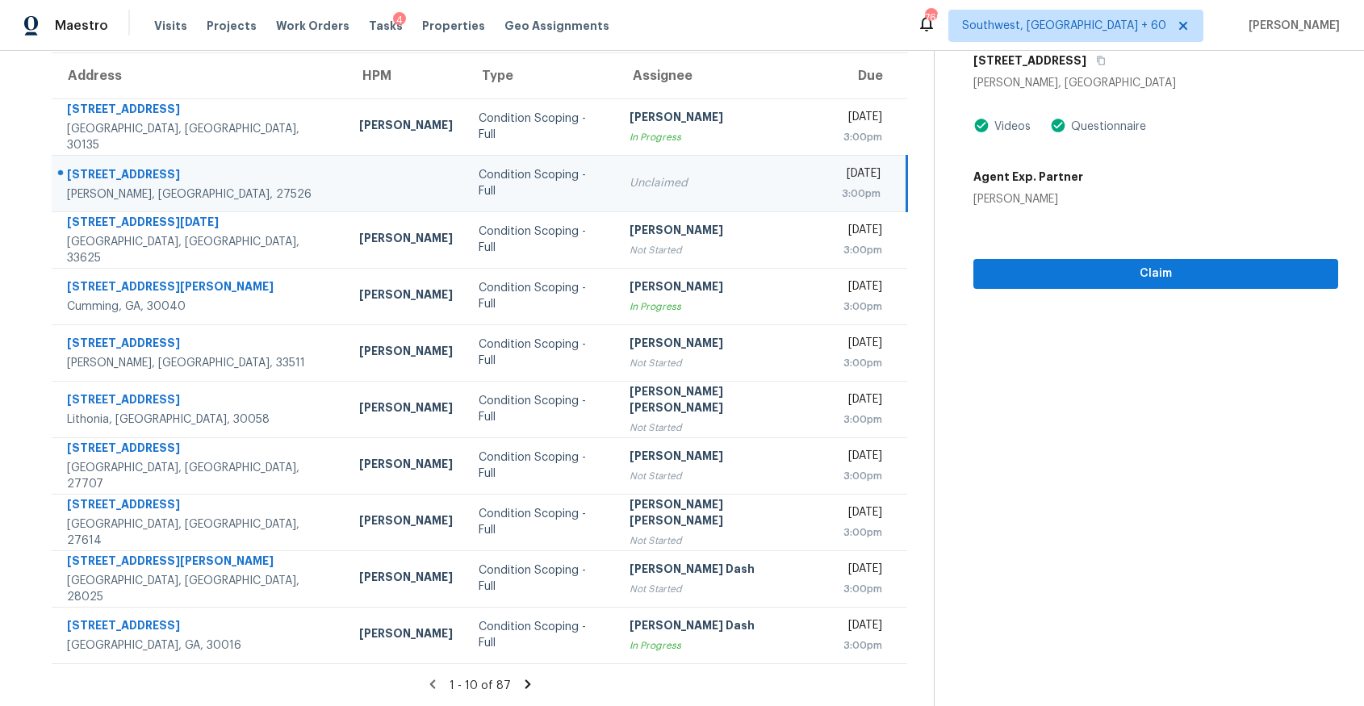
click at [1239, 288] on section "Condition Scoping - Full [DATE] by 3:00pm [STREET_ADDRESS][PERSON_NAME] Videos …" at bounding box center [1136, 312] width 404 height 790
click at [1228, 273] on span "Claim" at bounding box center [1156, 274] width 339 height 20
click at [533, 679] on icon at bounding box center [528, 684] width 15 height 15
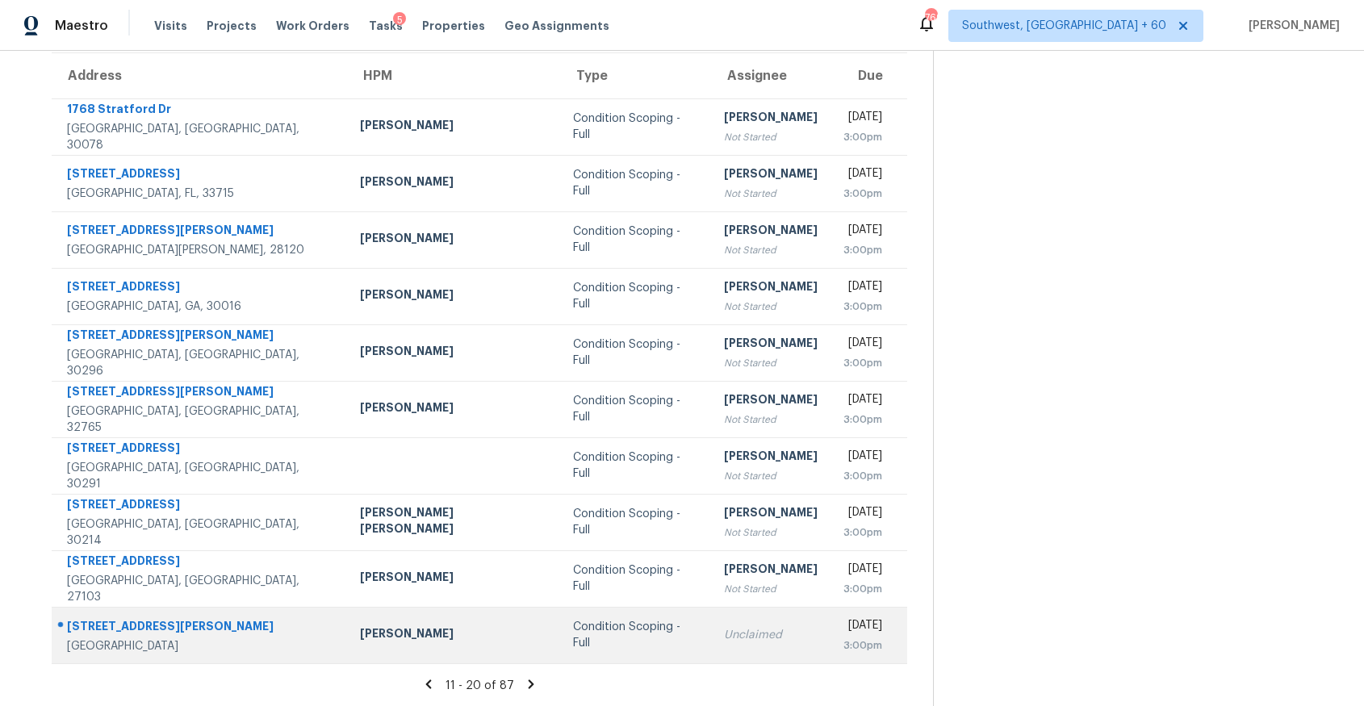
click at [560, 628] on td "Condition Scoping - Full" at bounding box center [635, 635] width 151 height 57
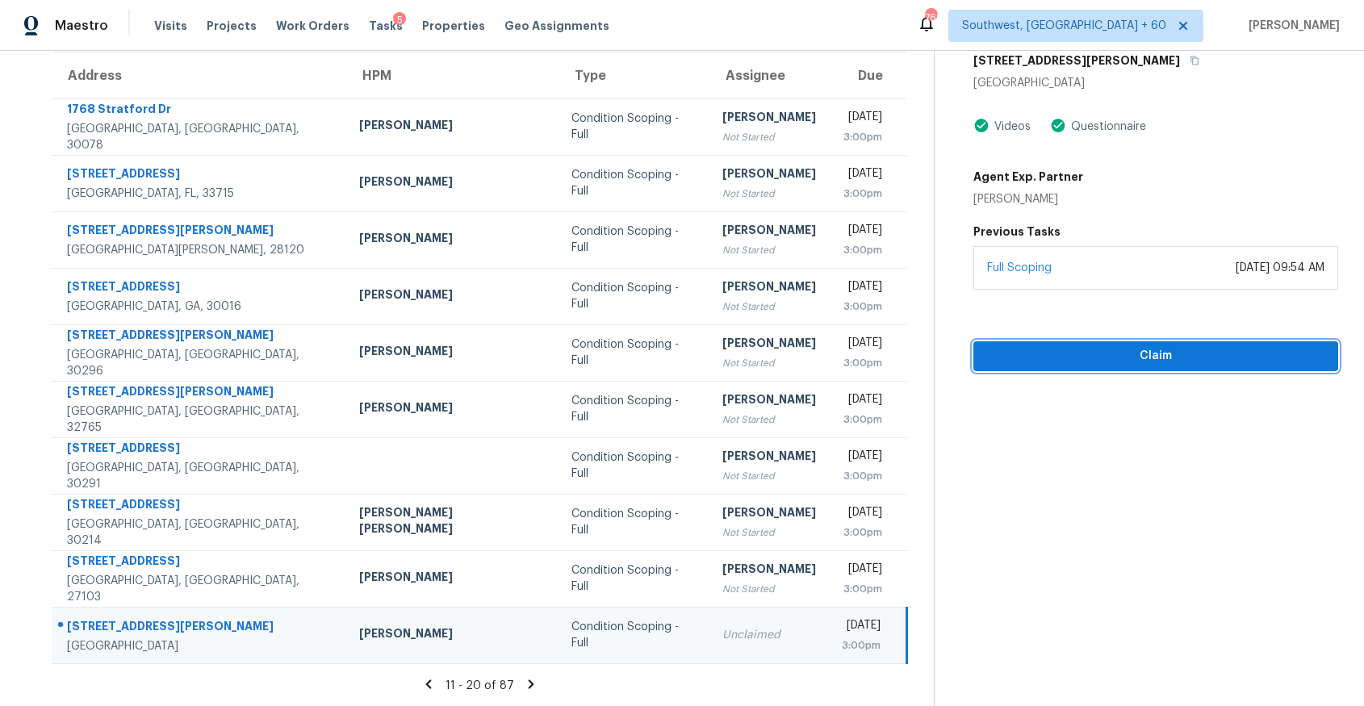
click at [1189, 351] on span "Claim" at bounding box center [1156, 356] width 339 height 20
click at [530, 690] on icon at bounding box center [531, 684] width 15 height 15
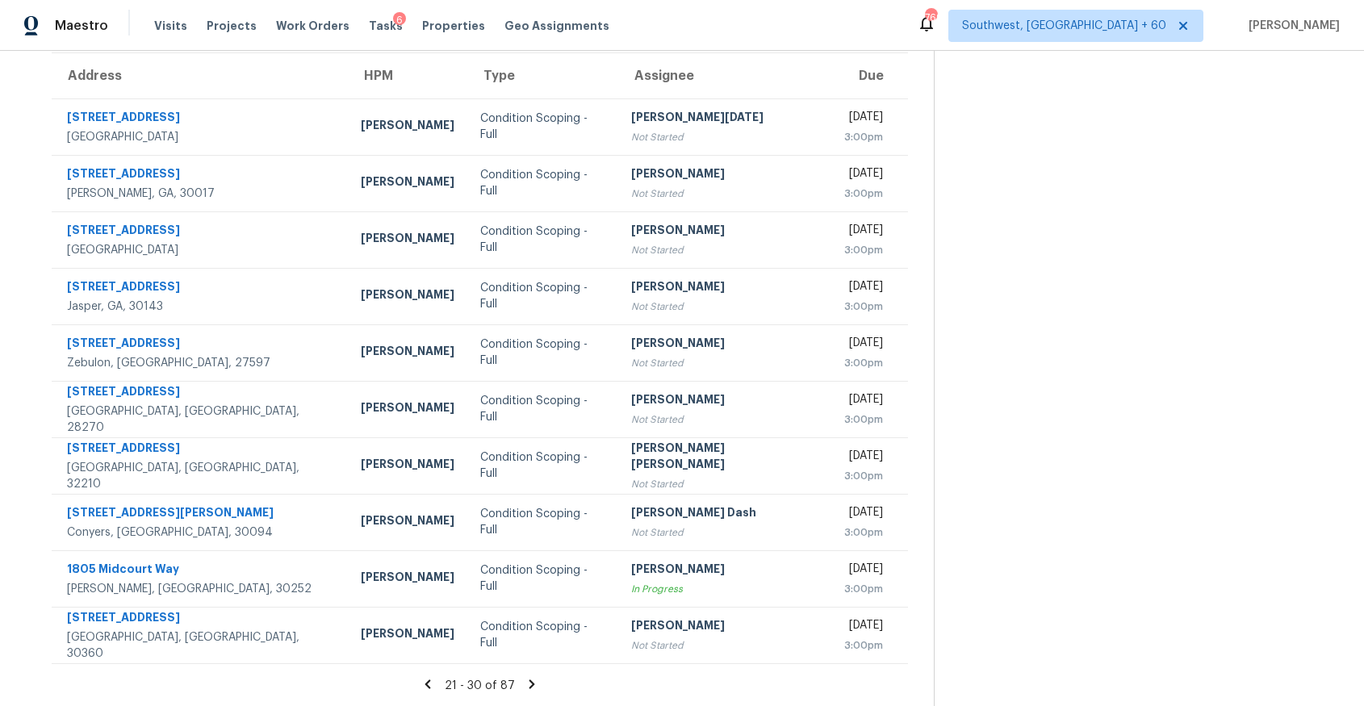
click at [530, 686] on icon at bounding box center [532, 684] width 15 height 15
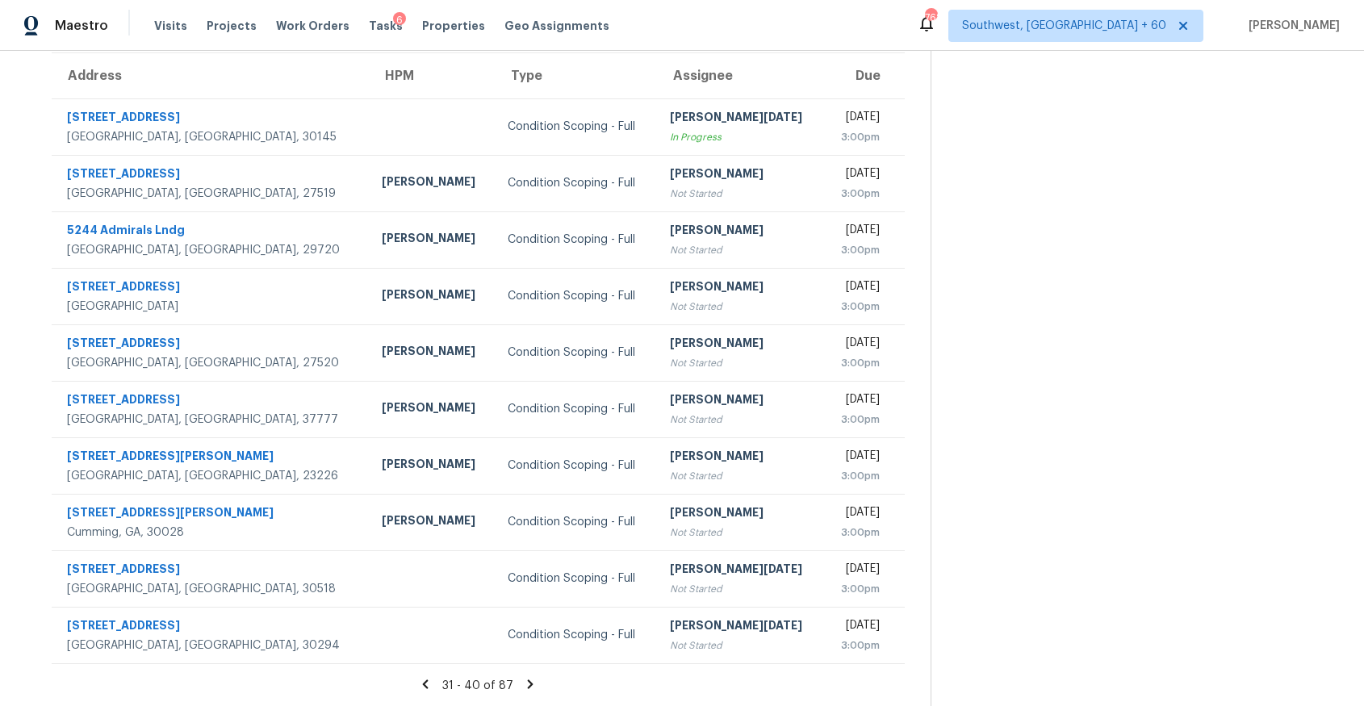
click at [534, 683] on icon at bounding box center [530, 684] width 15 height 15
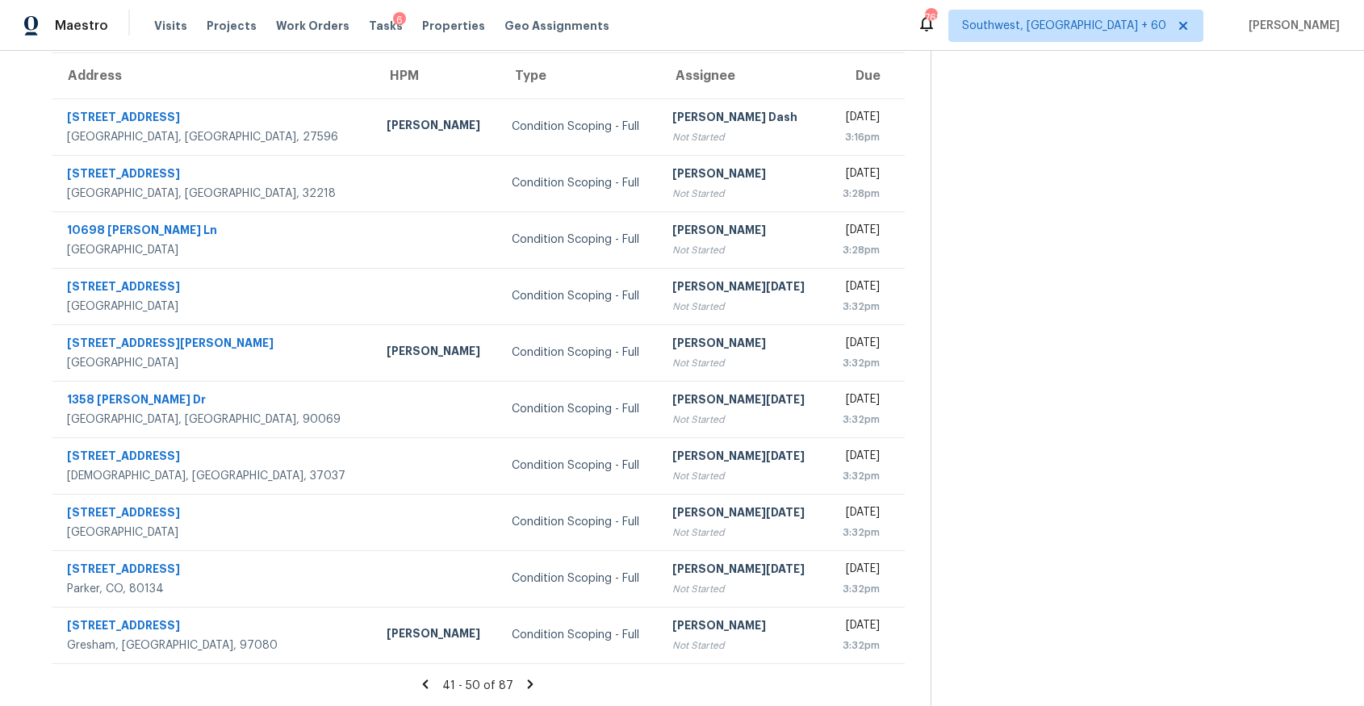
click at [531, 686] on icon at bounding box center [530, 684] width 15 height 15
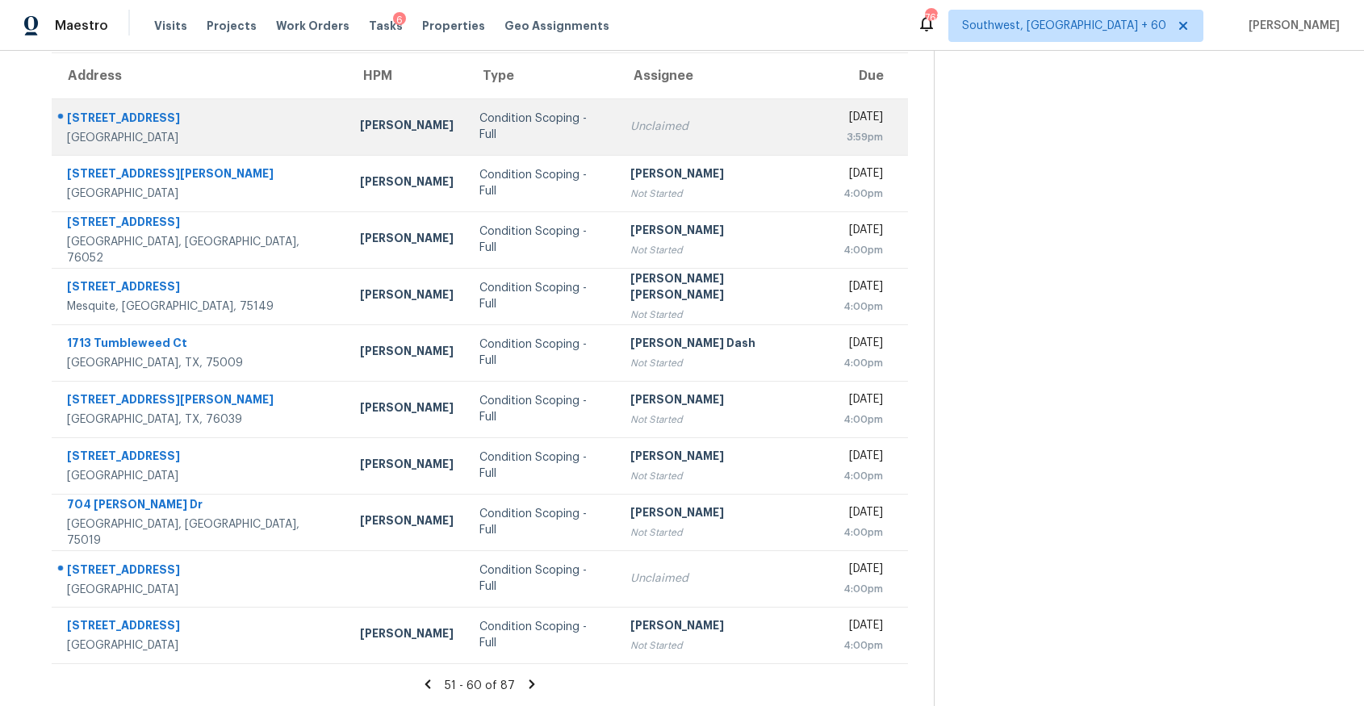
click at [467, 100] on td "Condition Scoping - Full" at bounding box center [542, 126] width 151 height 57
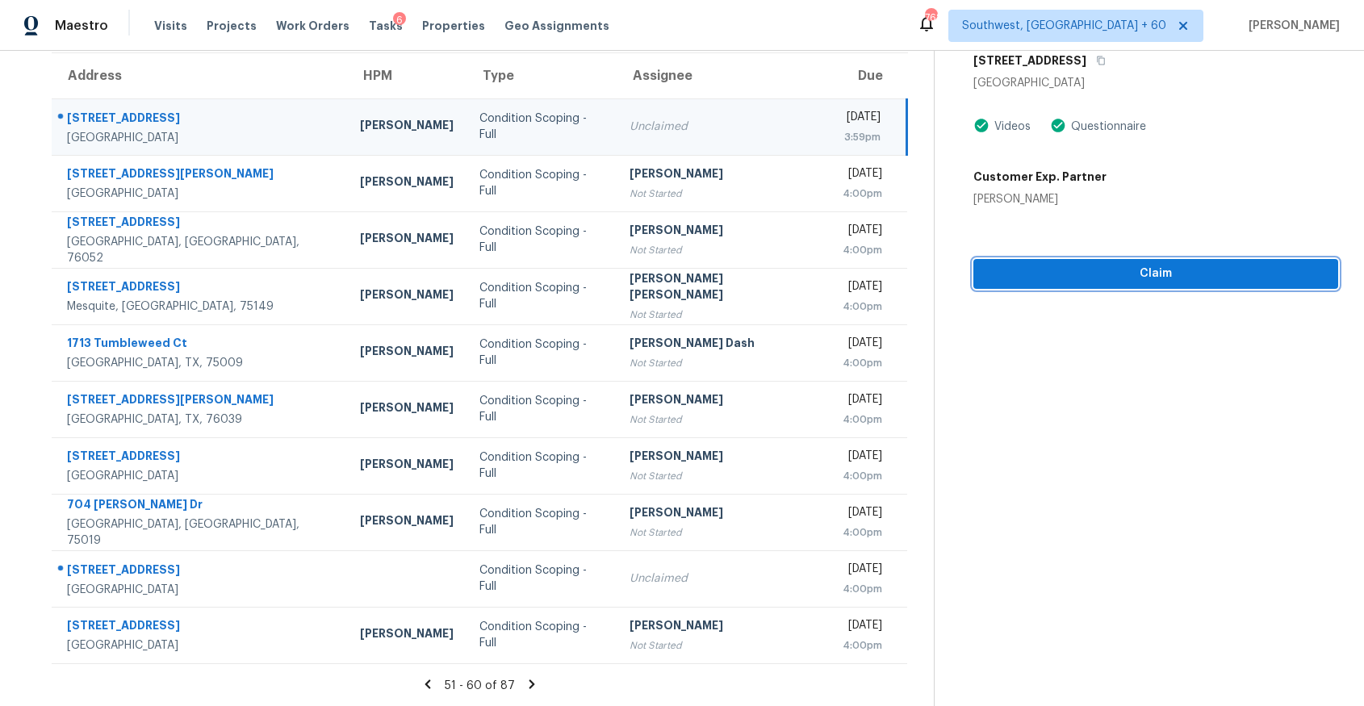
click at [1067, 281] on span "Claim" at bounding box center [1156, 274] width 339 height 20
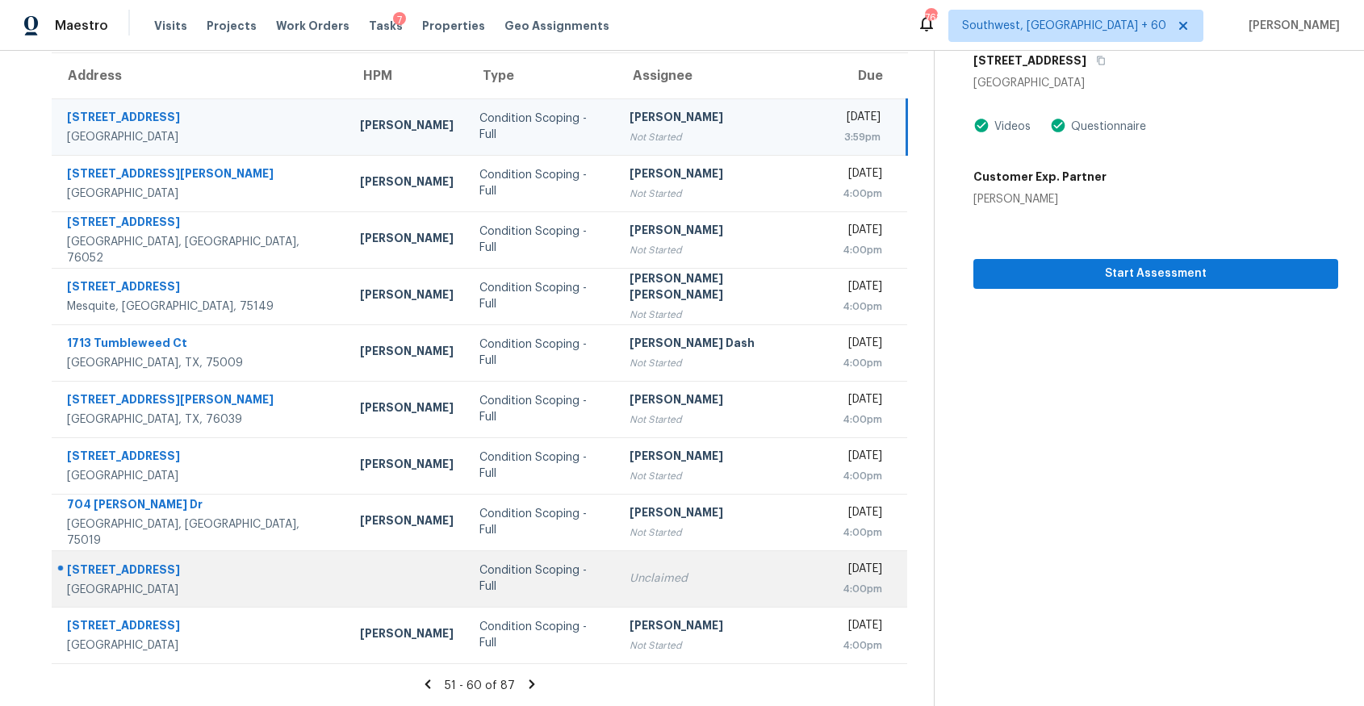
click at [467, 556] on td "Condition Scoping - Full" at bounding box center [542, 579] width 151 height 57
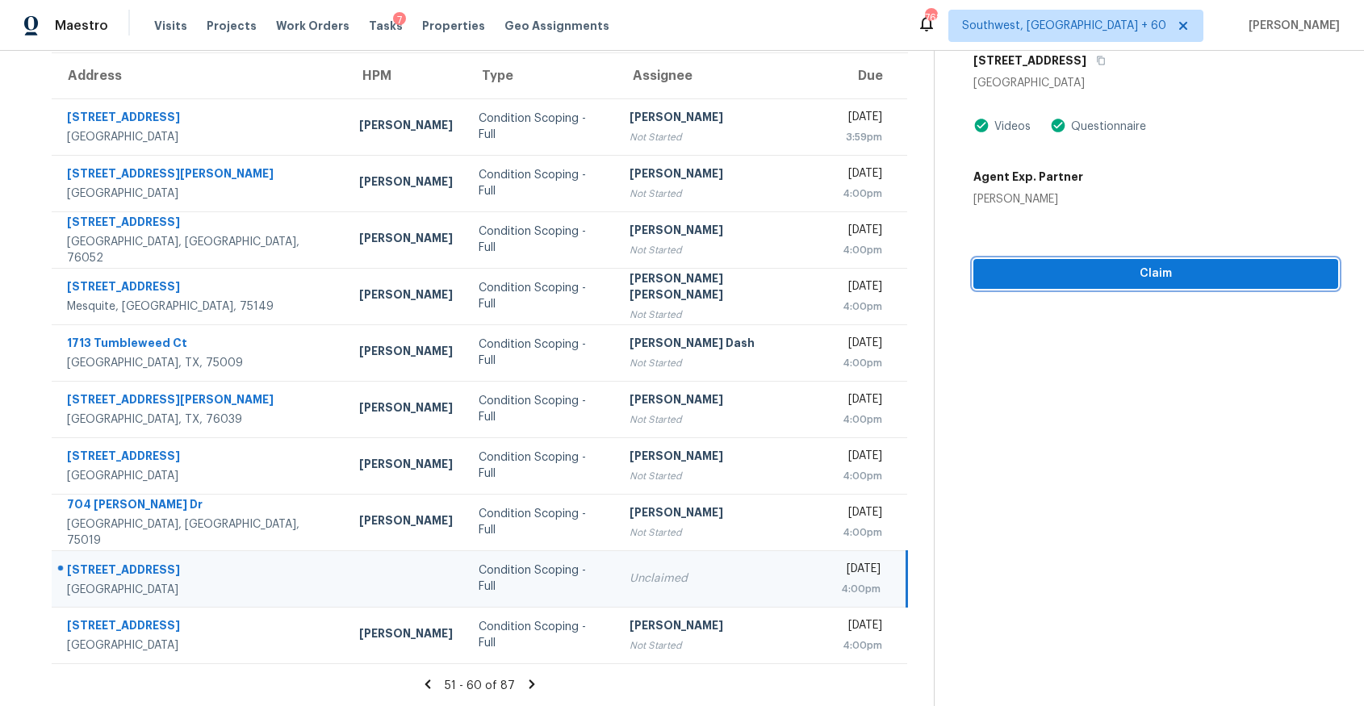
click at [1090, 279] on span "Claim" at bounding box center [1156, 274] width 339 height 20
click at [527, 686] on div "51 - 60 of 87" at bounding box center [480, 685] width 908 height 17
click at [535, 681] on icon at bounding box center [533, 684] width 6 height 9
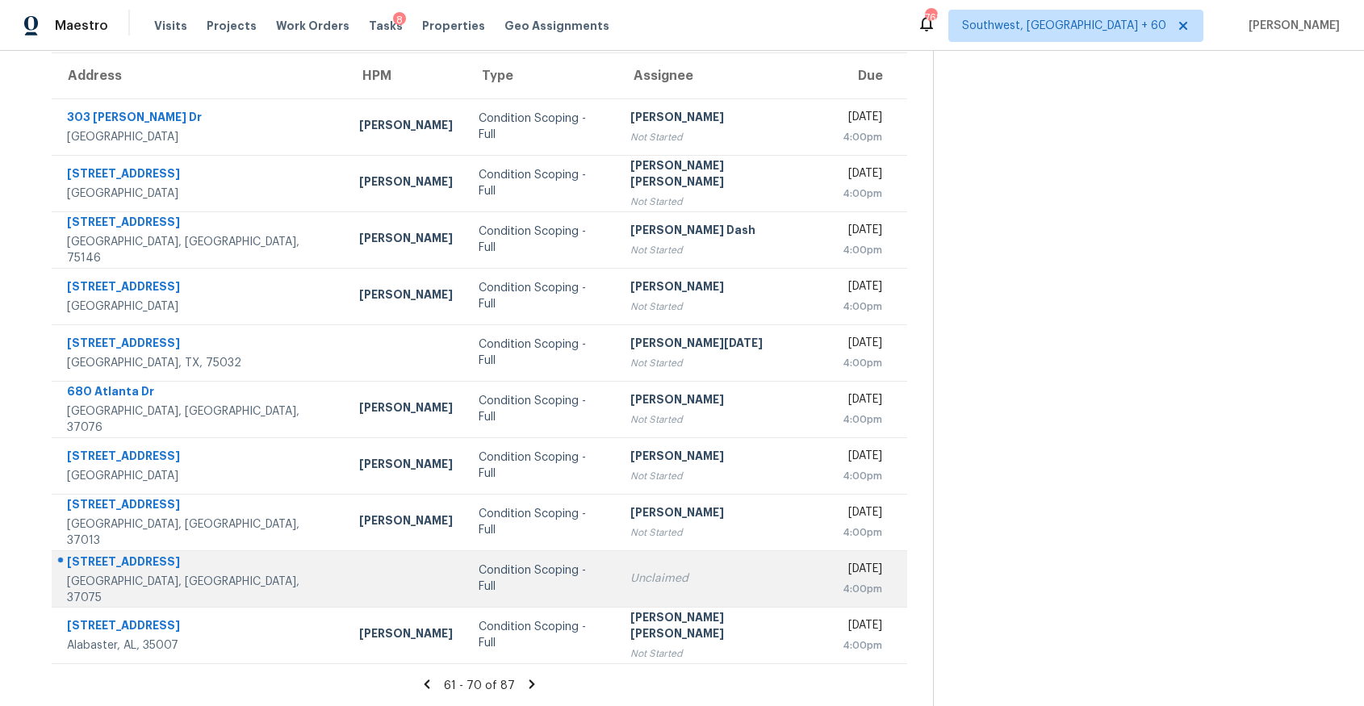
click at [346, 583] on td at bounding box center [405, 579] width 119 height 57
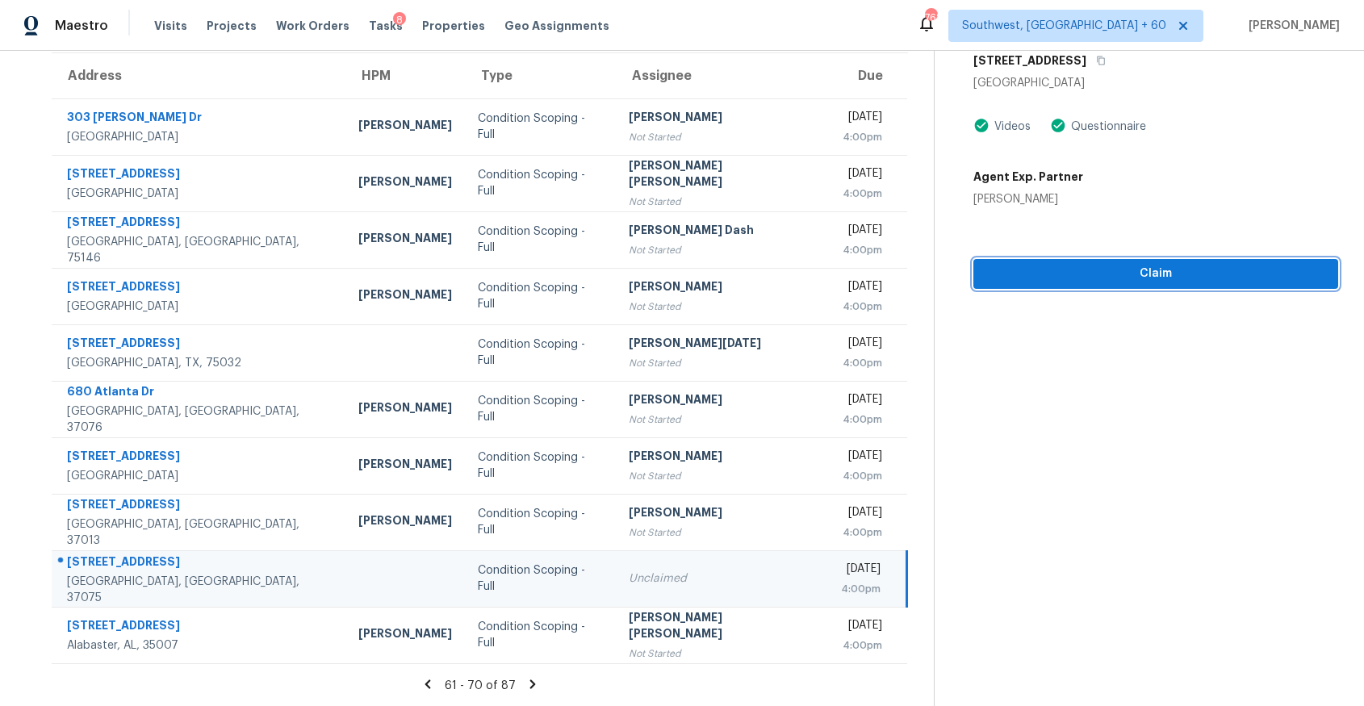
click at [1072, 267] on span "Claim" at bounding box center [1156, 274] width 339 height 20
click at [540, 688] on icon at bounding box center [533, 684] width 15 height 15
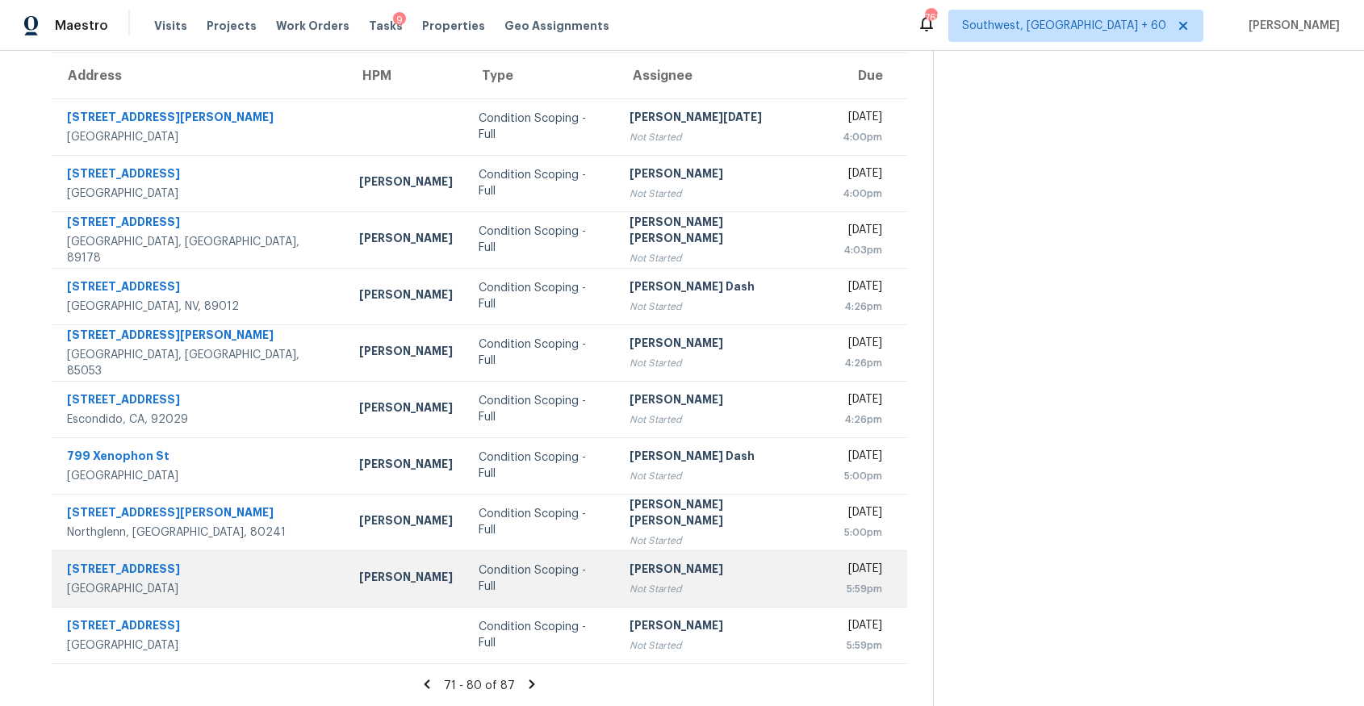
scroll to position [0, 0]
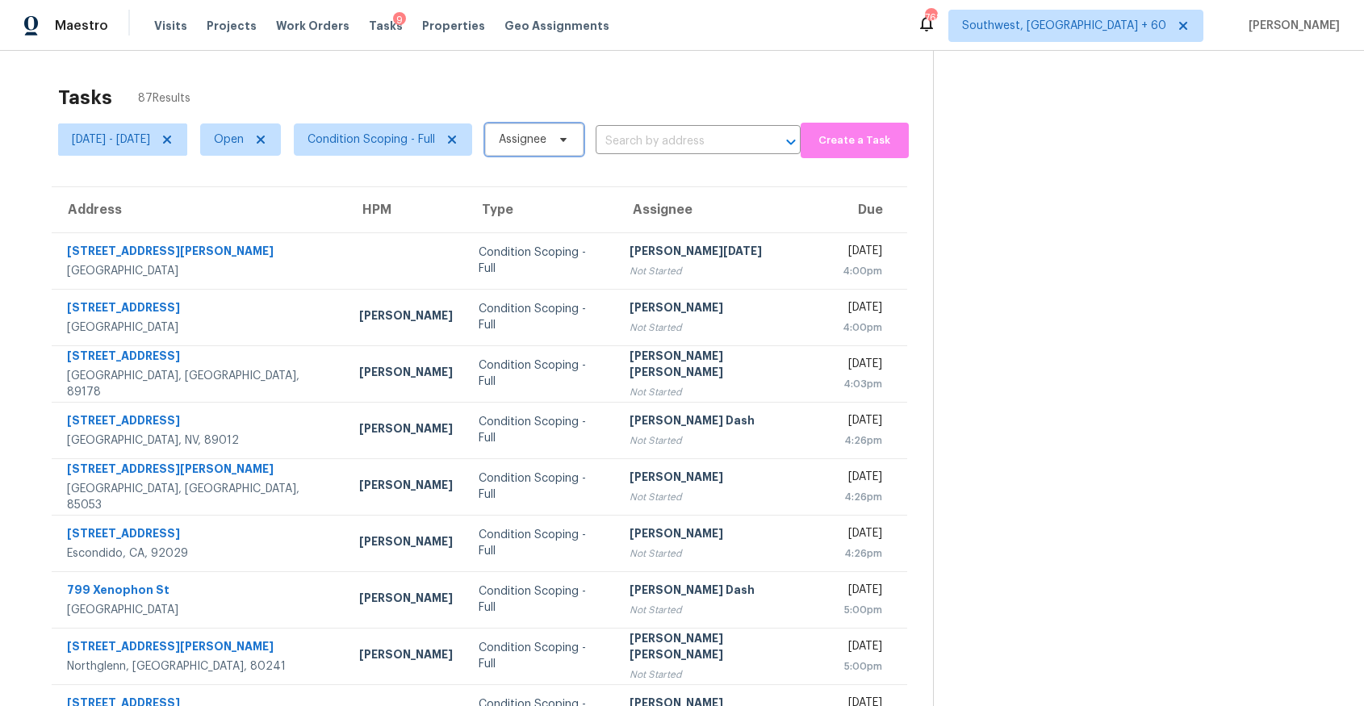
click at [547, 137] on span "Assignee" at bounding box center [523, 140] width 48 height 16
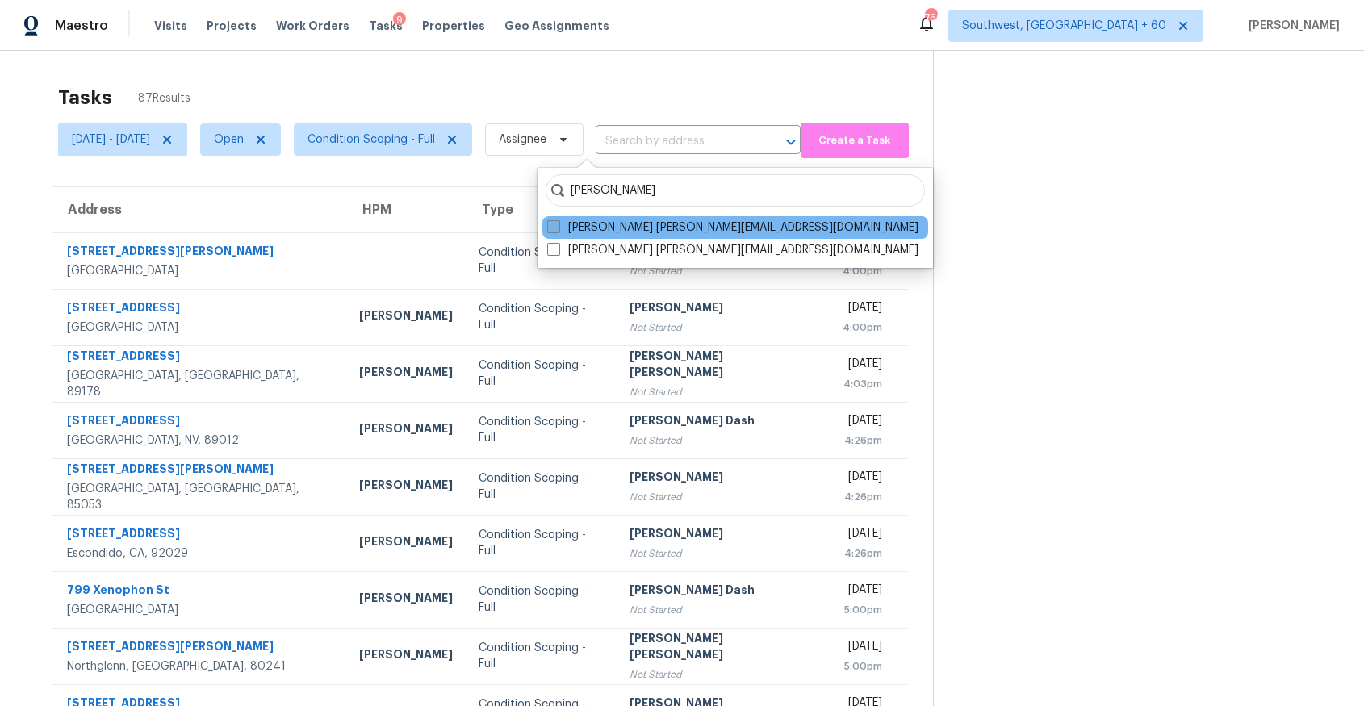
type input "[PERSON_NAME]"
click at [632, 220] on label "[PERSON_NAME] [PERSON_NAME][EMAIL_ADDRESS][DOMAIN_NAME]" at bounding box center [732, 228] width 371 height 16
click at [558, 220] on input "[PERSON_NAME] [PERSON_NAME][EMAIL_ADDRESS][DOMAIN_NAME]" at bounding box center [552, 225] width 10 height 10
checkbox input "true"
